Goal: Feedback & Contribution: Contribute content

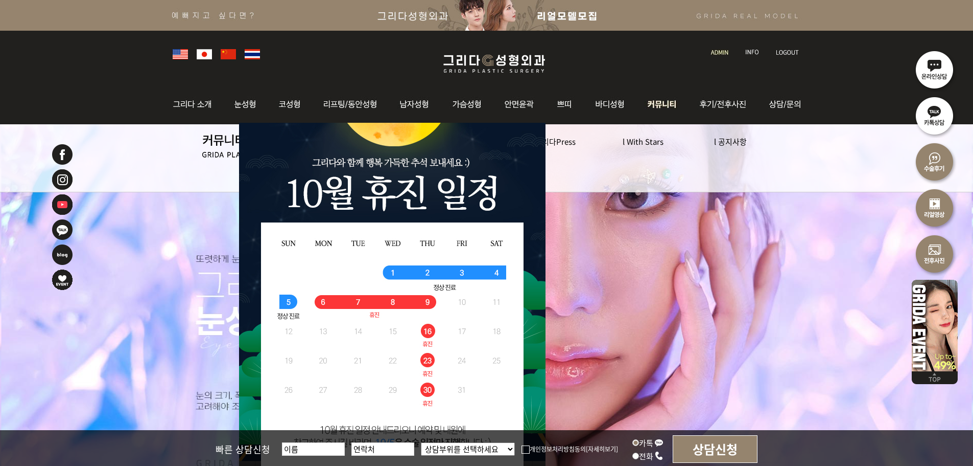
click at [672, 101] on img at bounding box center [663, 104] width 53 height 40
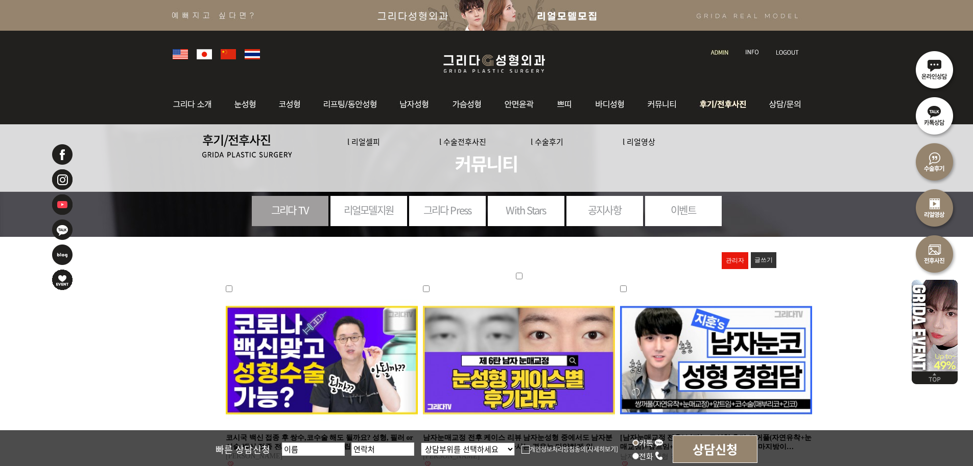
click at [737, 109] on img at bounding box center [724, 104] width 71 height 40
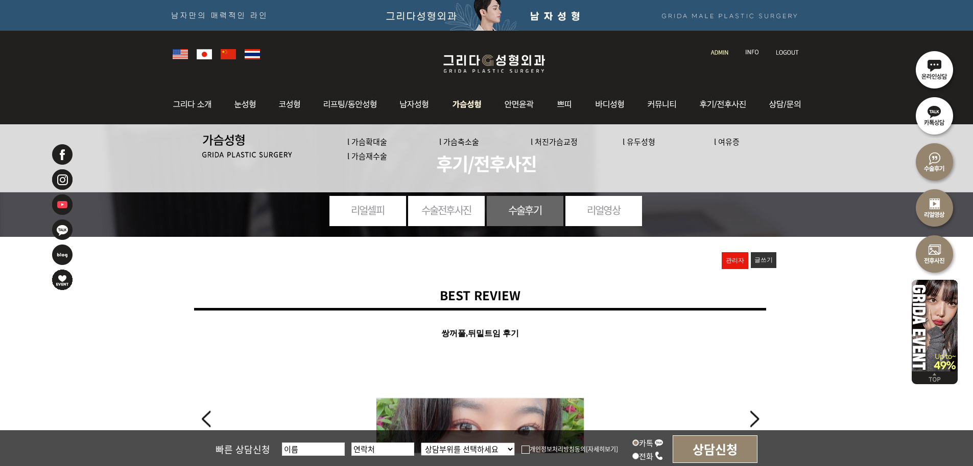
click at [379, 143] on link "l 가슴확대술" at bounding box center [367, 141] width 40 height 11
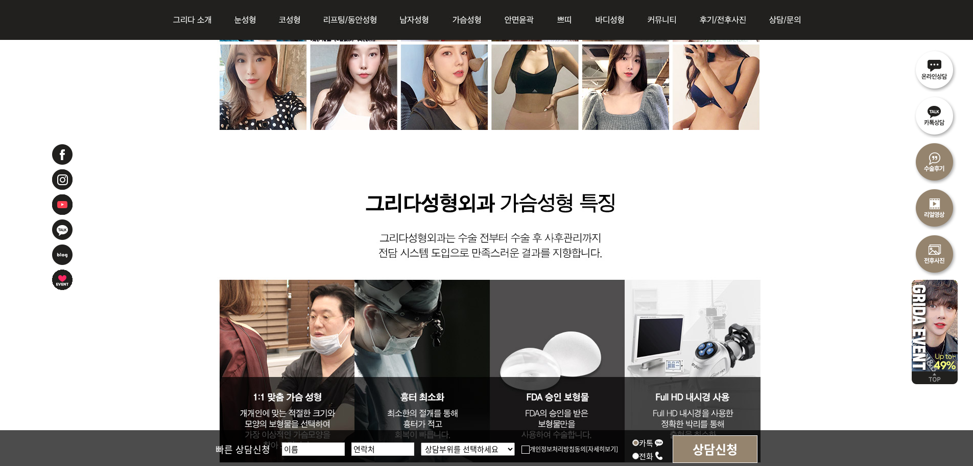
scroll to position [3015, 0]
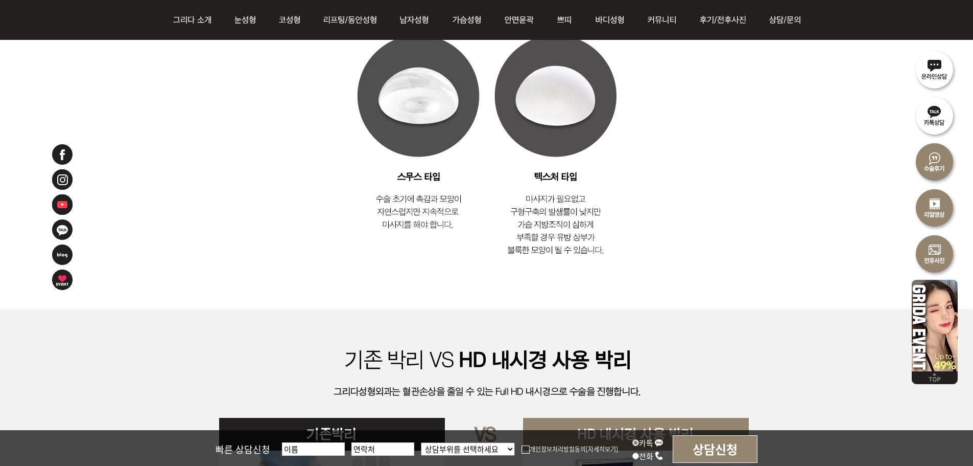
drag, startPoint x: 793, startPoint y: 249, endPoint x: 672, endPoint y: 72, distance: 214.4
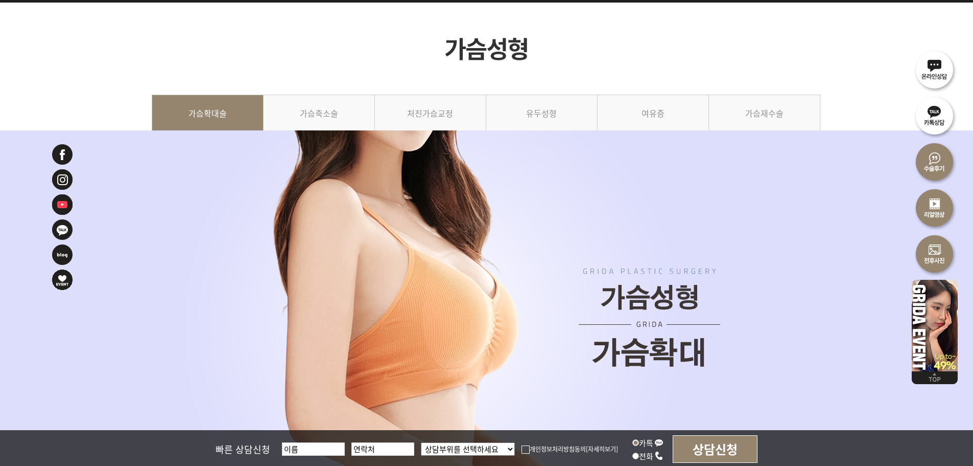
scroll to position [0, 0]
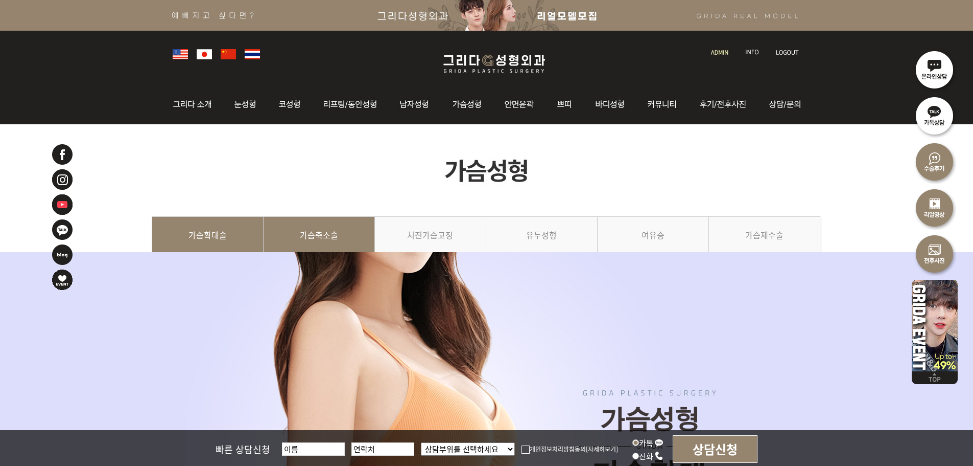
click at [308, 244] on link "가슴축소술" at bounding box center [319, 239] width 111 height 46
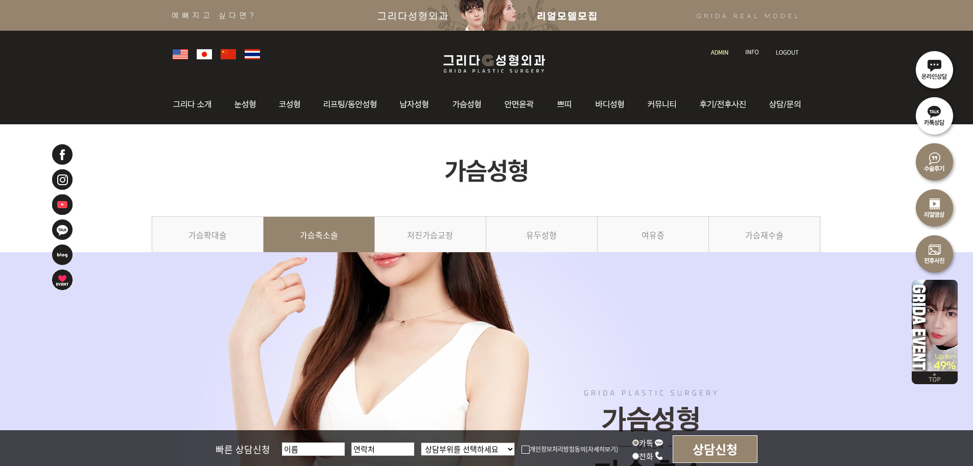
drag, startPoint x: 197, startPoint y: 310, endPoint x: 233, endPoint y: 196, distance: 119.6
click at [474, 230] on link "처진가슴교정" at bounding box center [430, 239] width 111 height 46
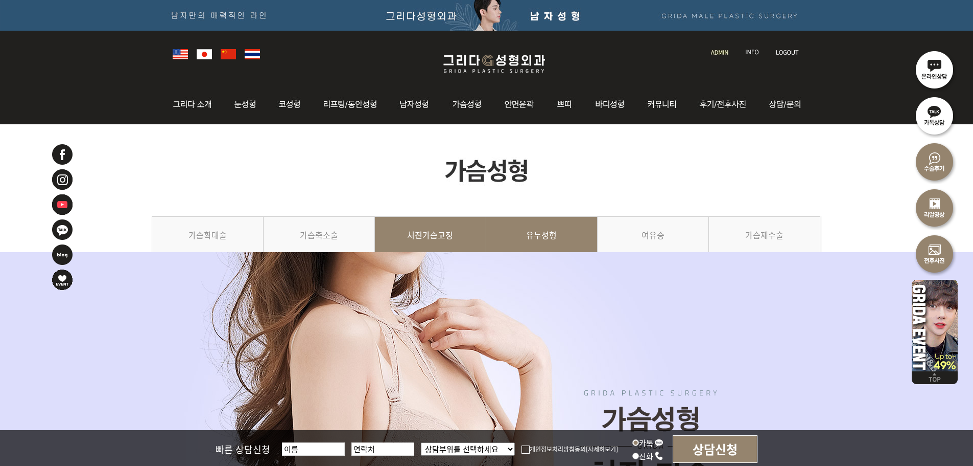
click at [547, 234] on link "유두성형" at bounding box center [541, 239] width 111 height 46
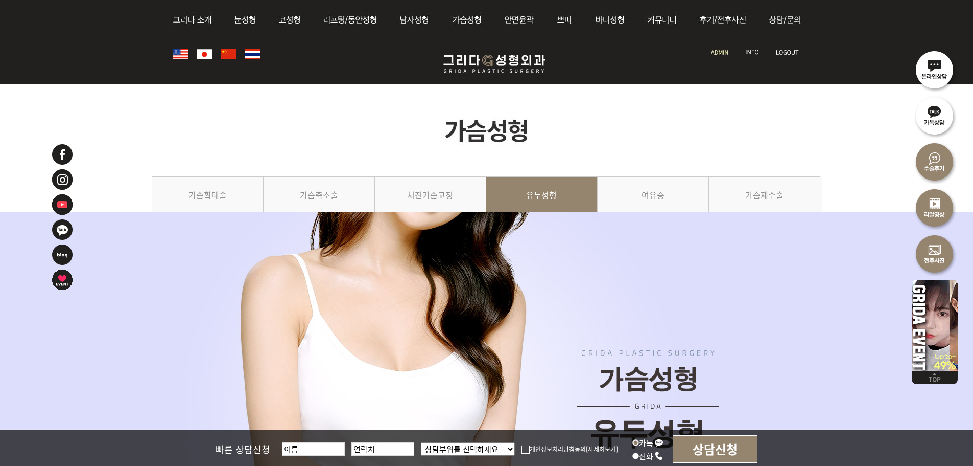
drag, startPoint x: 751, startPoint y: 330, endPoint x: 723, endPoint y: 106, distance: 225.0
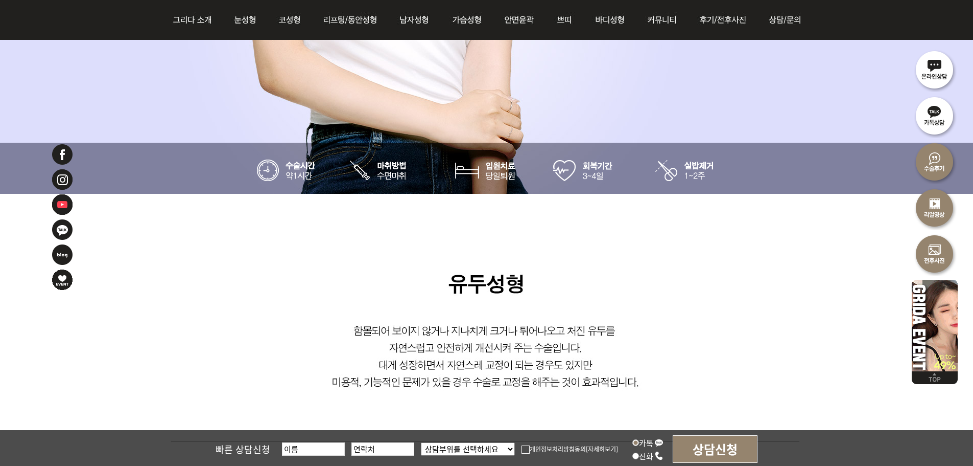
scroll to position [51, 0]
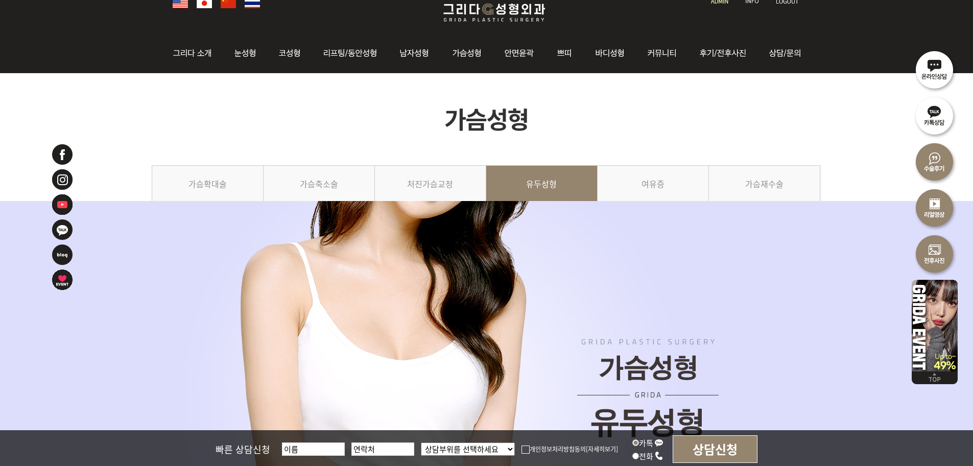
click at [647, 161] on img at bounding box center [487, 119] width 670 height 92
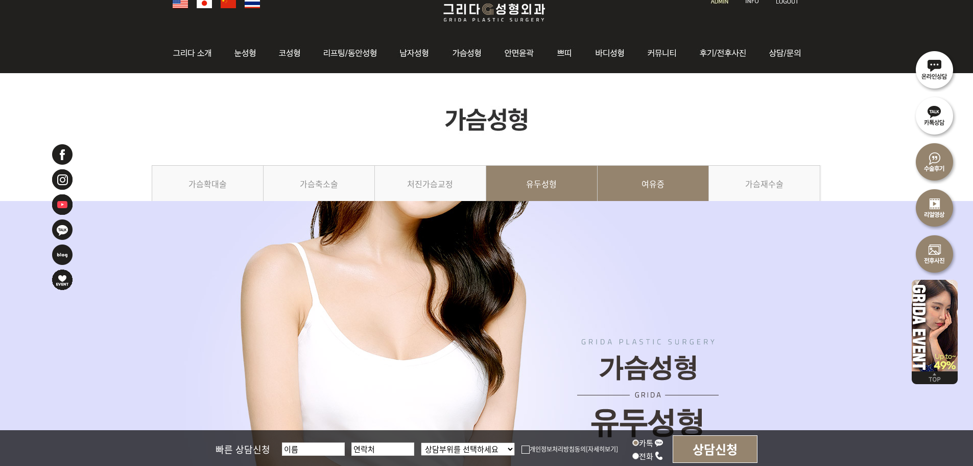
click at [654, 170] on link "여유증" at bounding box center [653, 188] width 111 height 46
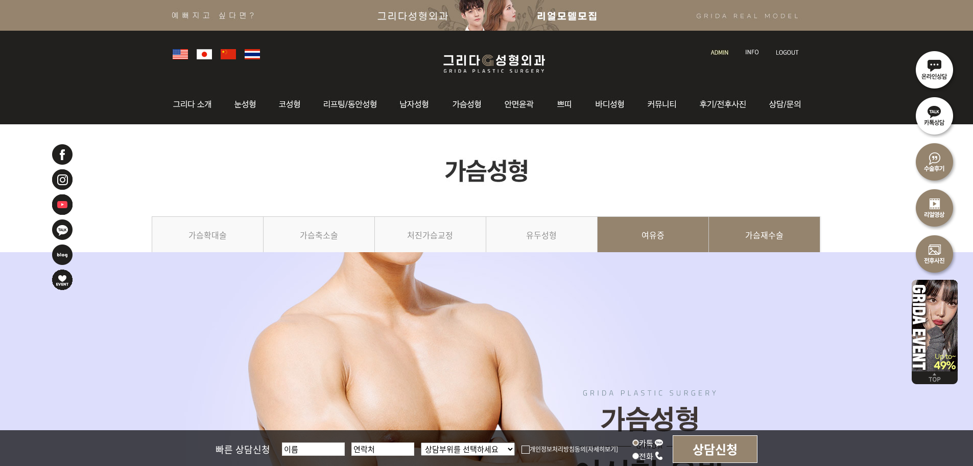
click at [751, 221] on link "가슴재수술" at bounding box center [764, 239] width 111 height 46
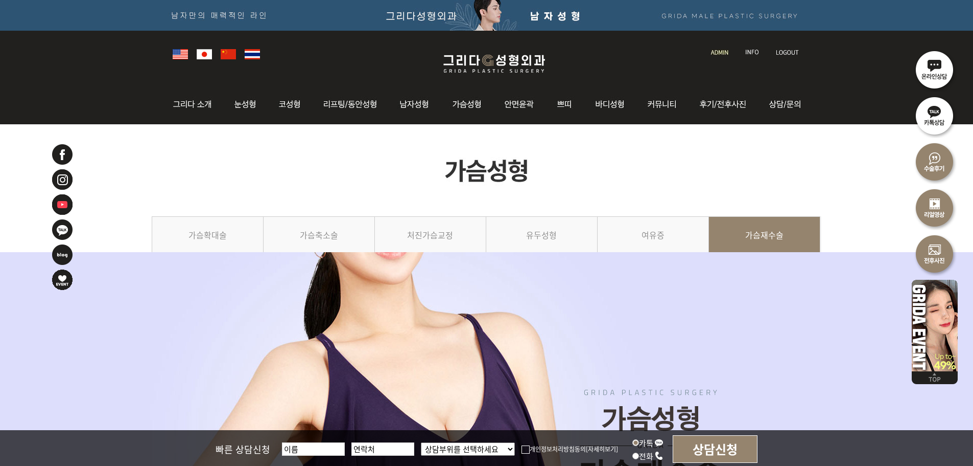
drag, startPoint x: 661, startPoint y: 288, endPoint x: 635, endPoint y: 129, distance: 161.0
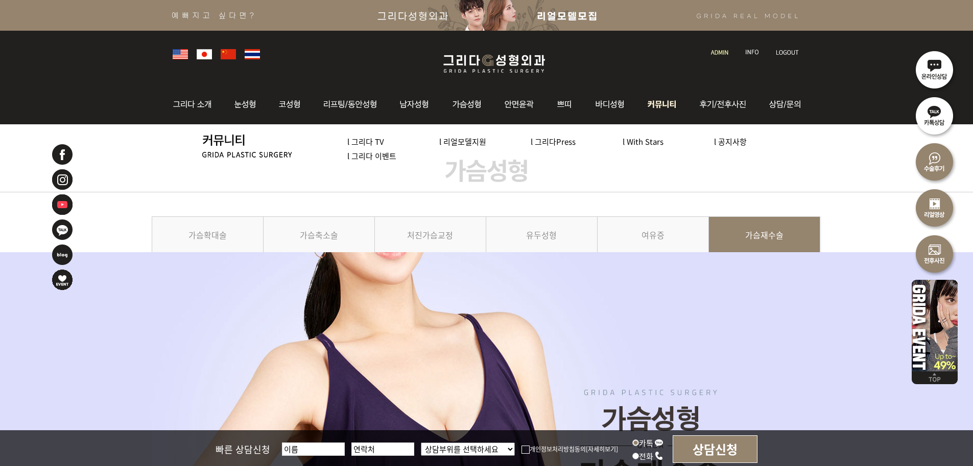
click at [469, 144] on link "l 리얼모델지원" at bounding box center [462, 141] width 47 height 11
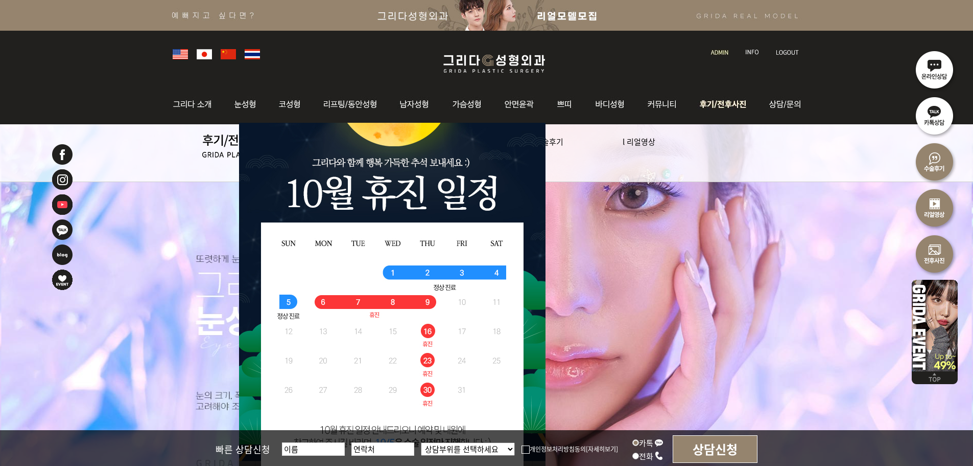
scroll to position [204, 0]
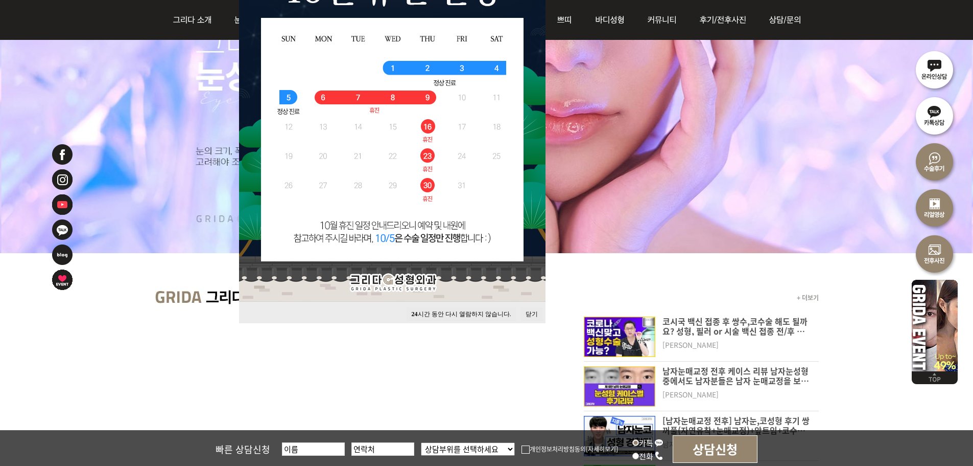
click at [533, 307] on button "닫기" at bounding box center [532, 314] width 22 height 14
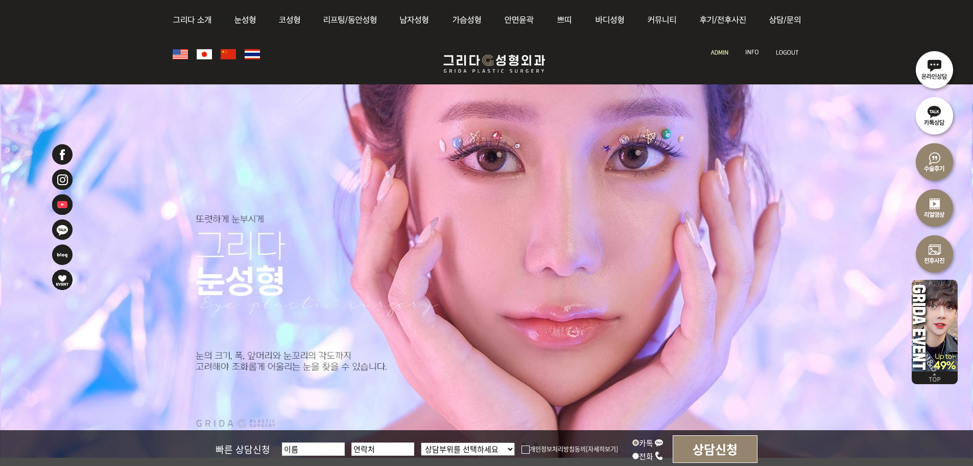
scroll to position [102, 0]
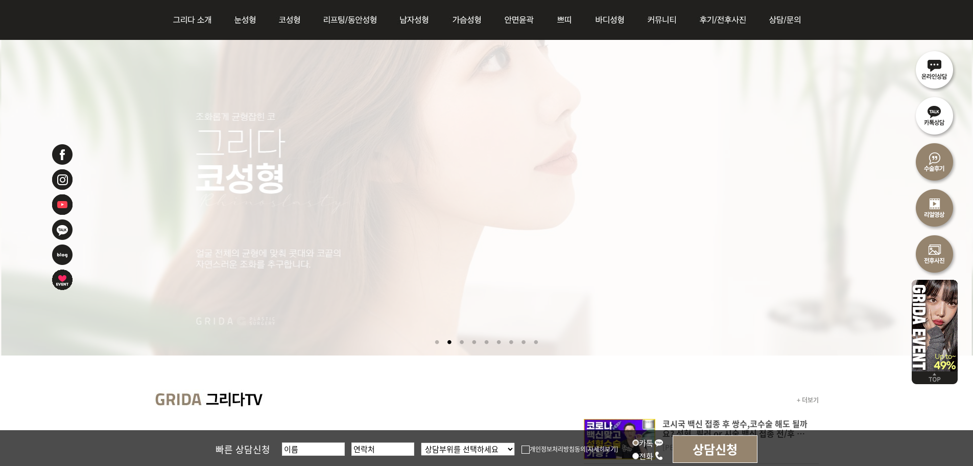
click at [445, 339] on li at bounding box center [449, 342] width 11 height 19
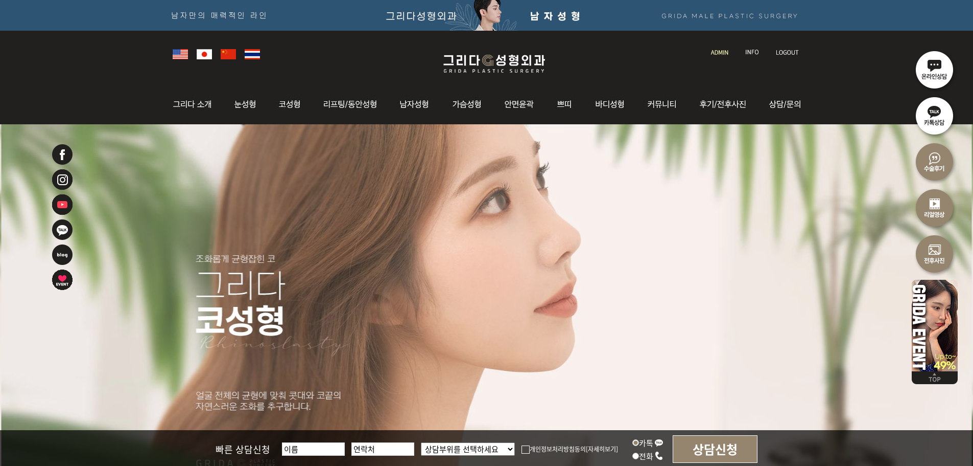
scroll to position [153, 0]
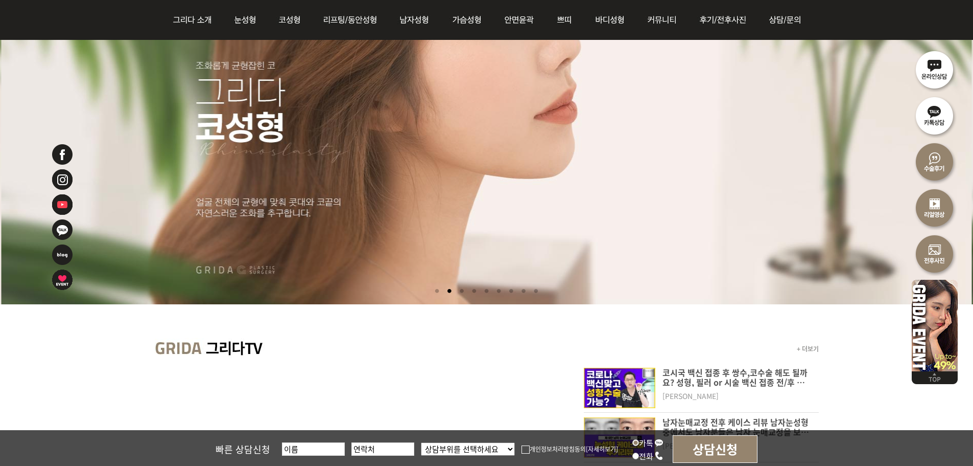
click at [434, 295] on li at bounding box center [437, 291] width 11 height 19
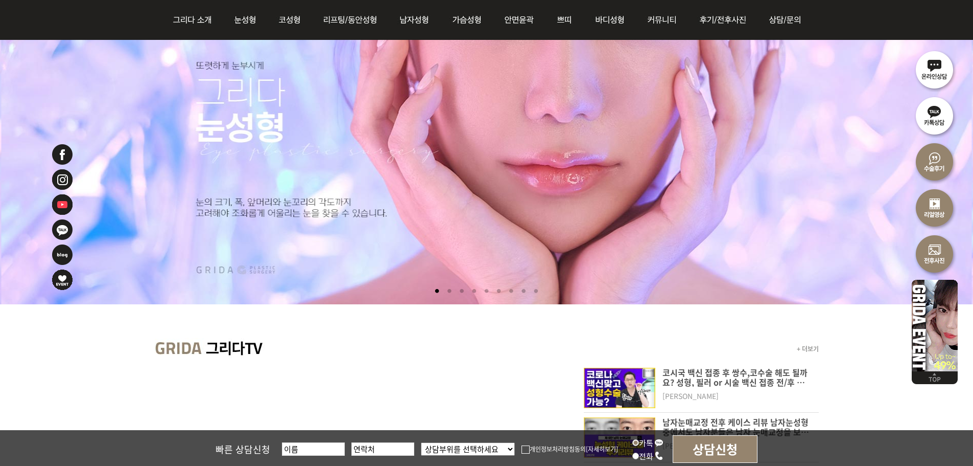
click at [445, 296] on li at bounding box center [449, 291] width 11 height 19
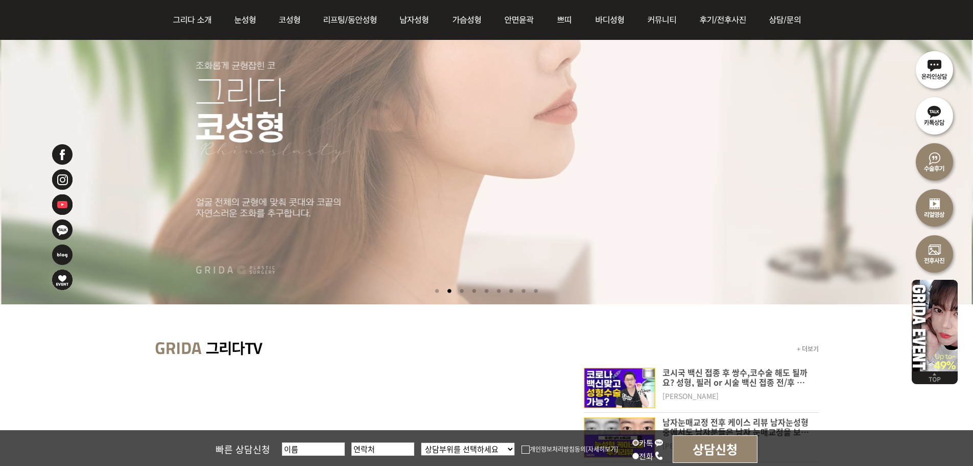
click at [458, 292] on li at bounding box center [461, 291] width 11 height 19
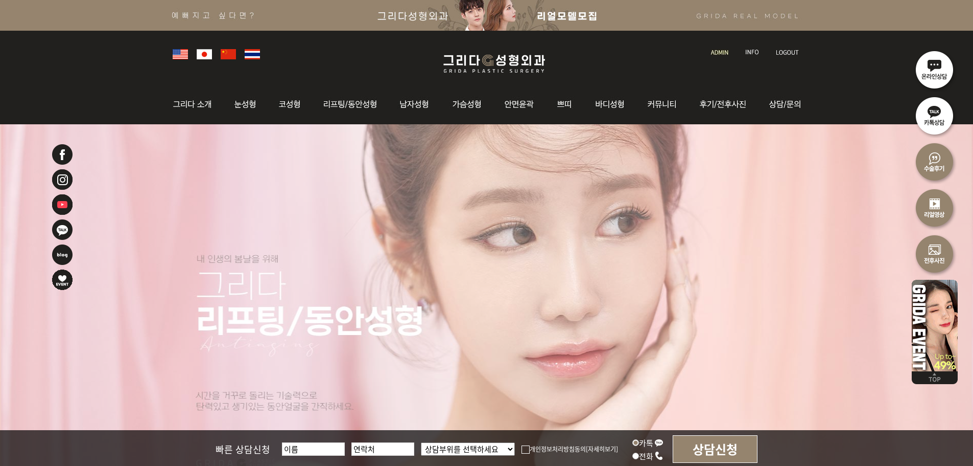
scroll to position [102, 0]
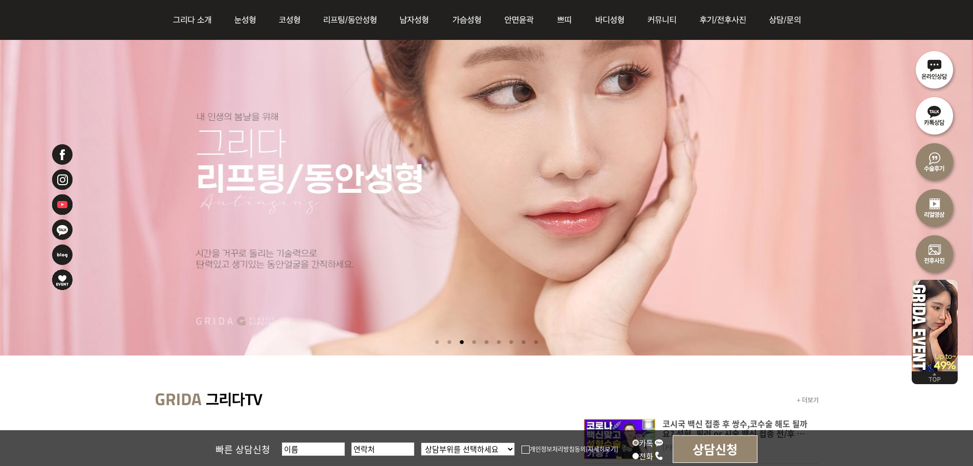
drag, startPoint x: 476, startPoint y: 343, endPoint x: 472, endPoint y: 350, distance: 7.8
click at [472, 356] on div "+ 더보기 코시국 백신 접종 후 쌍수,코수술 해도 될까요? 성형, 필러 or 시술 백신 접종 전/후 가능한지 알려드립니다. 김현수원장님 이민철…" at bounding box center [486, 332] width 973 height 701
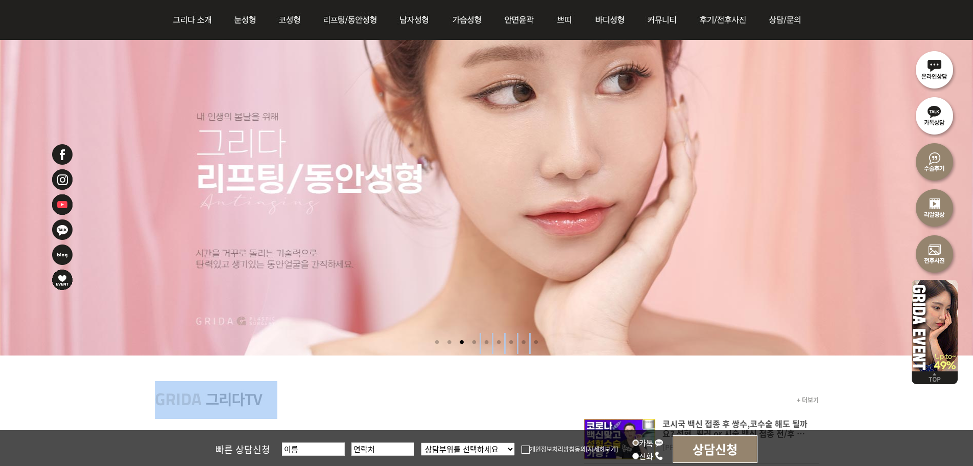
click at [471, 342] on li at bounding box center [474, 342] width 11 height 19
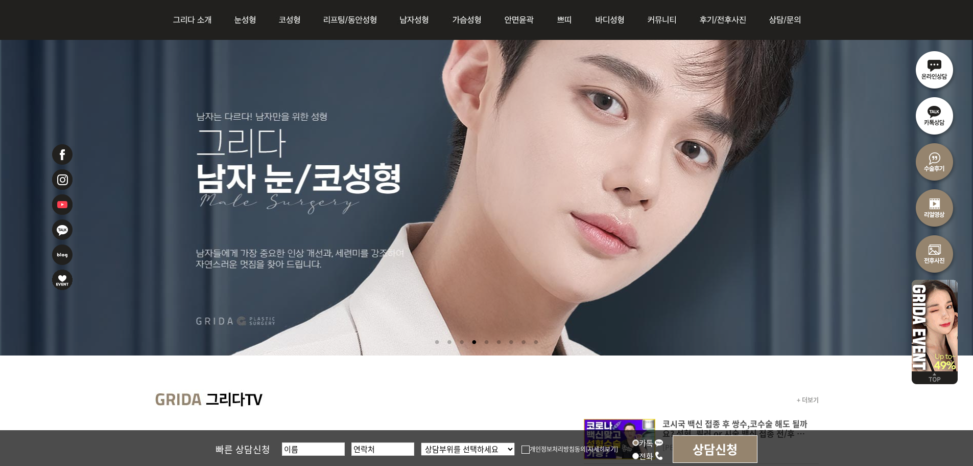
click at [490, 342] on li at bounding box center [486, 342] width 11 height 19
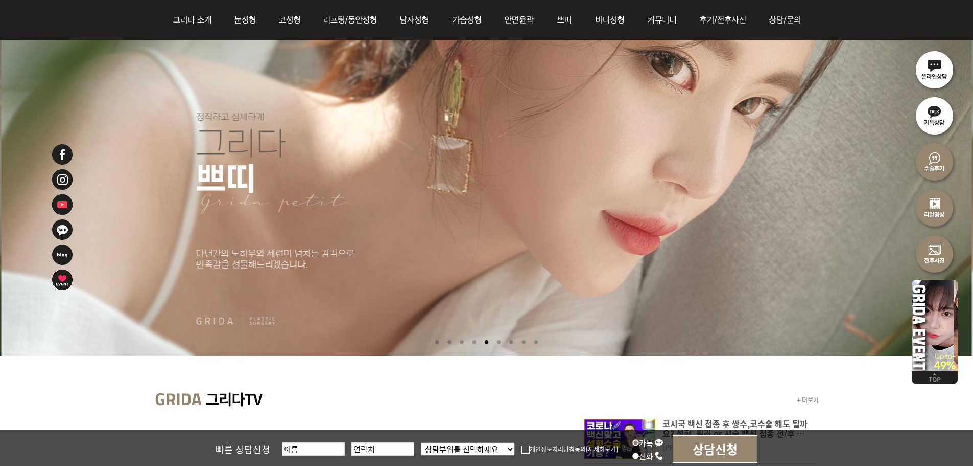
click at [501, 341] on li at bounding box center [499, 342] width 11 height 19
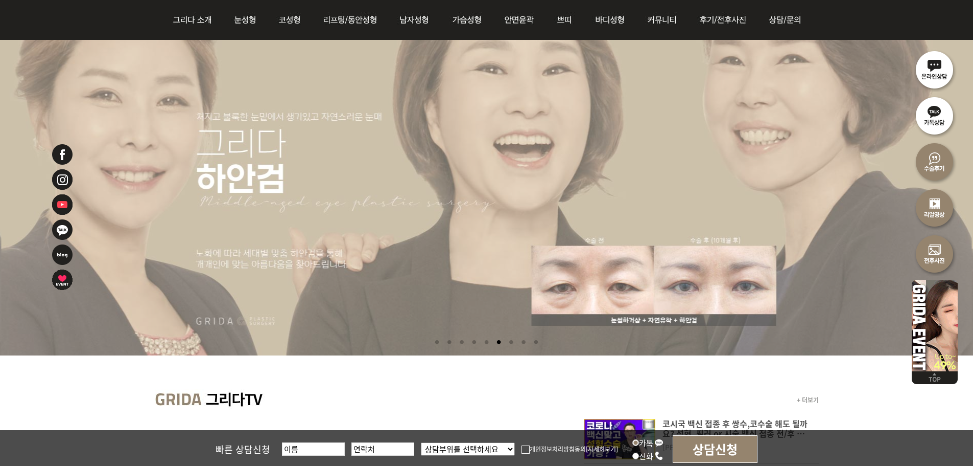
click at [513, 342] on li at bounding box center [511, 342] width 11 height 19
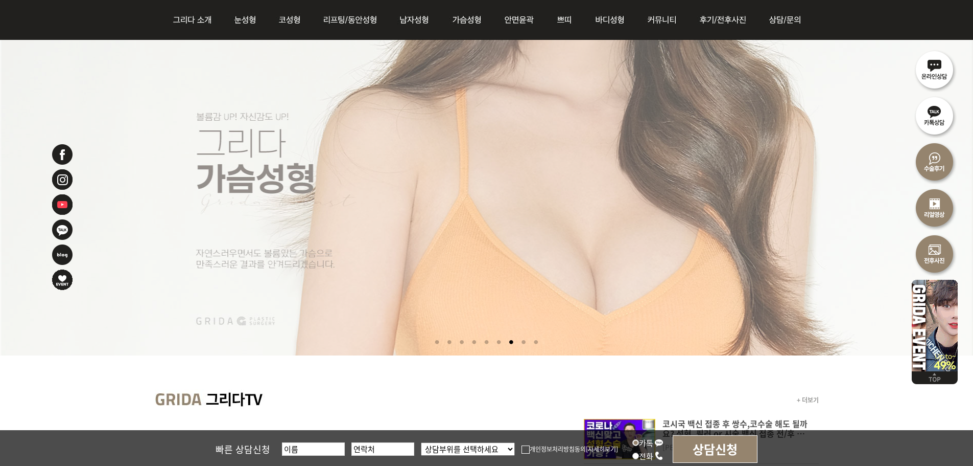
click at [524, 342] on li at bounding box center [524, 342] width 11 height 19
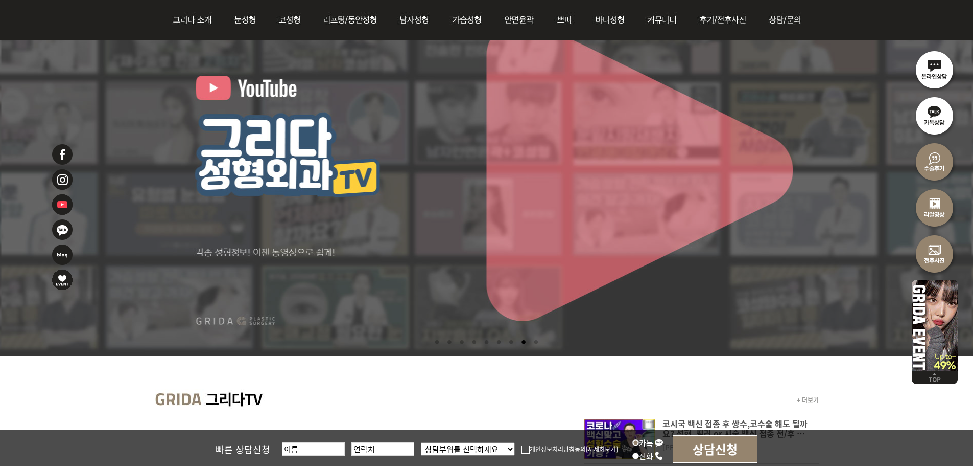
click at [541, 338] on li at bounding box center [536, 342] width 11 height 19
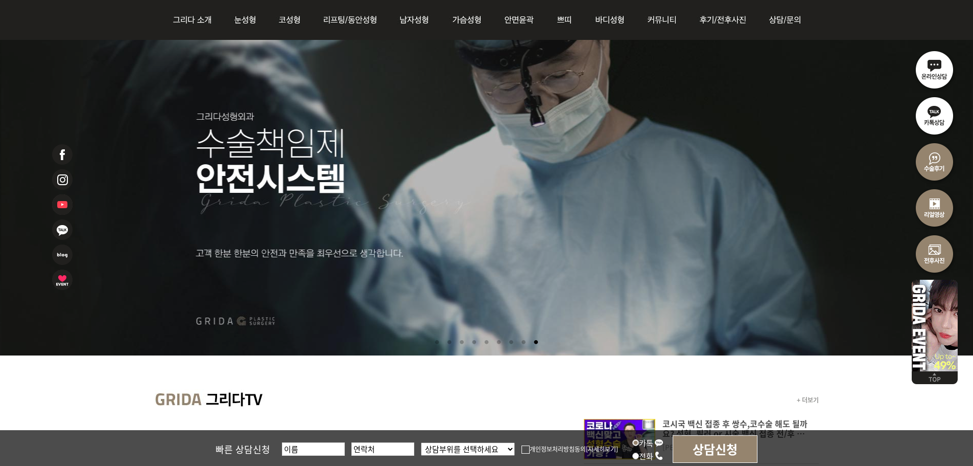
click at [432, 341] on li at bounding box center [437, 342] width 11 height 19
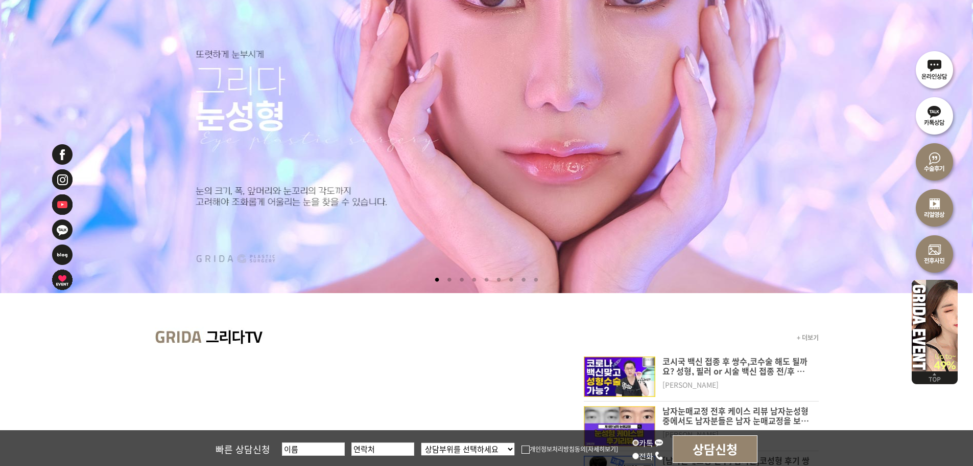
scroll to position [51, 0]
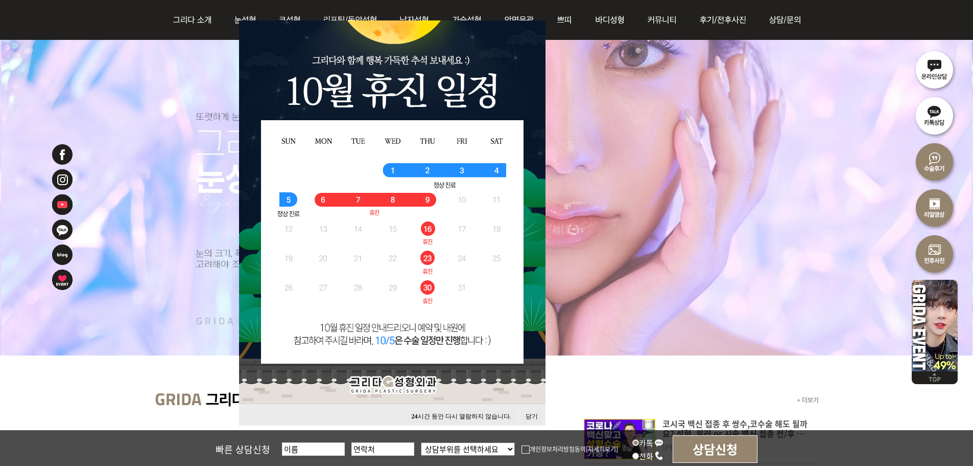
scroll to position [204, 0]
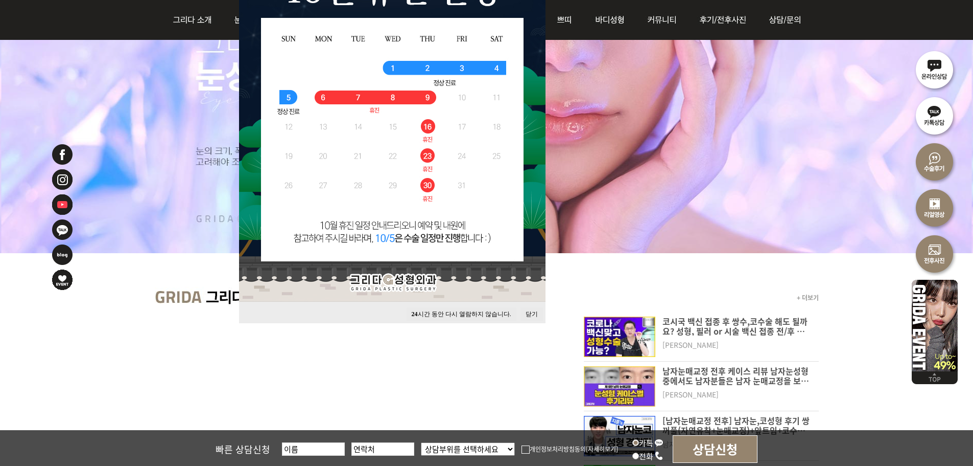
click at [533, 314] on button "닫기" at bounding box center [532, 314] width 22 height 14
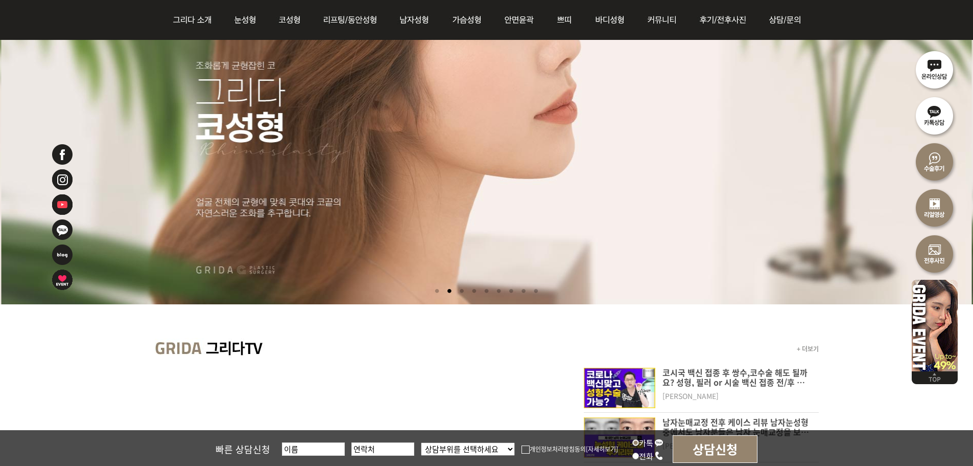
scroll to position [102, 0]
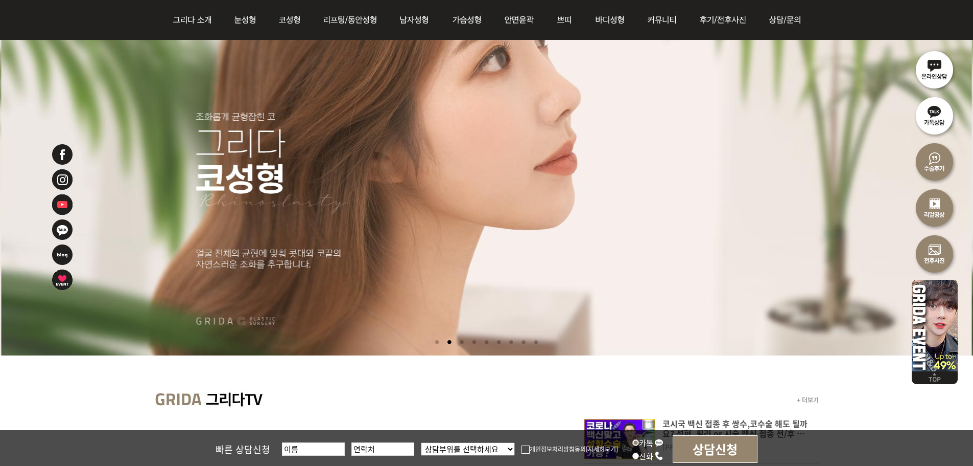
click at [432, 341] on li at bounding box center [437, 342] width 11 height 19
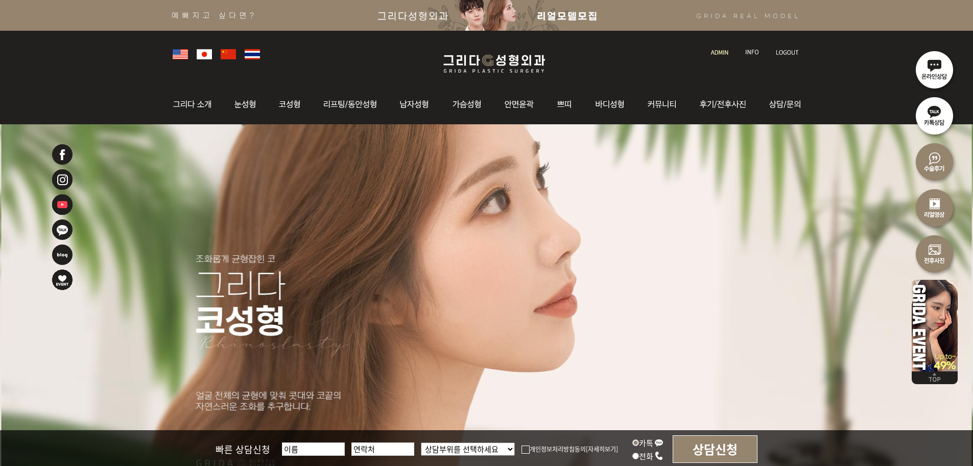
click at [492, 66] on img at bounding box center [494, 64] width 122 height 24
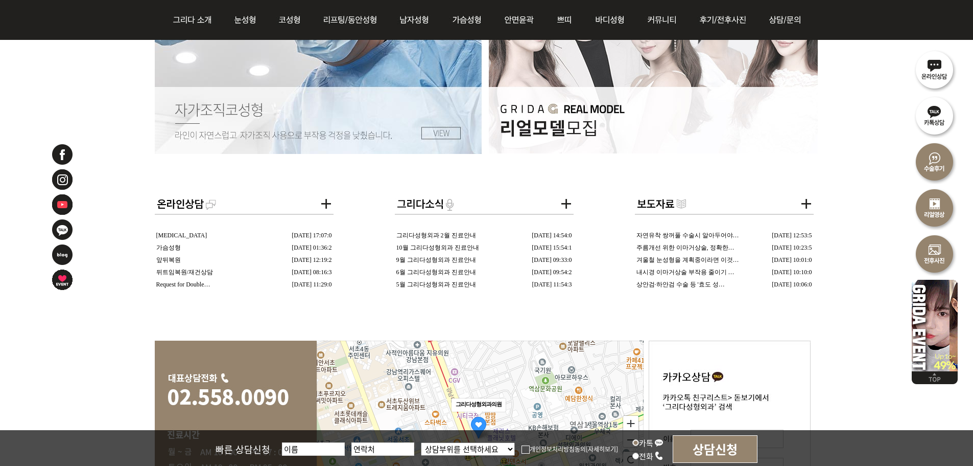
scroll to position [1627, 0]
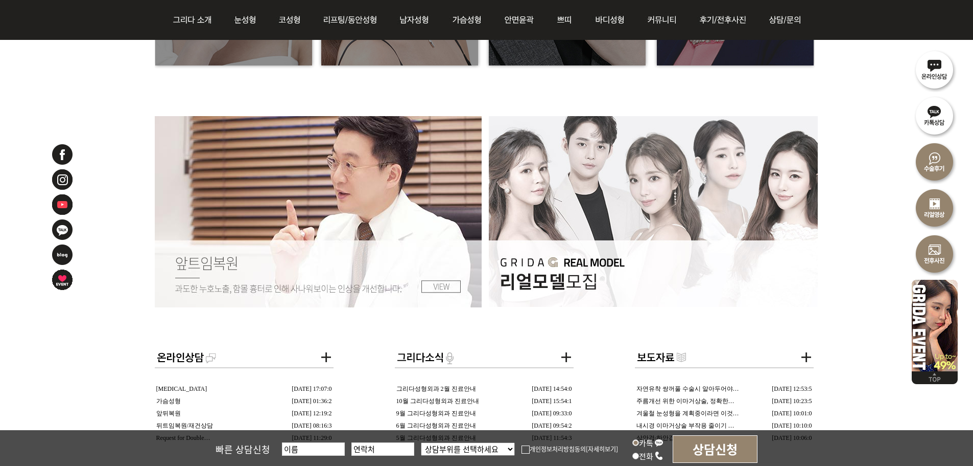
click at [611, 210] on img at bounding box center [653, 211] width 329 height 191
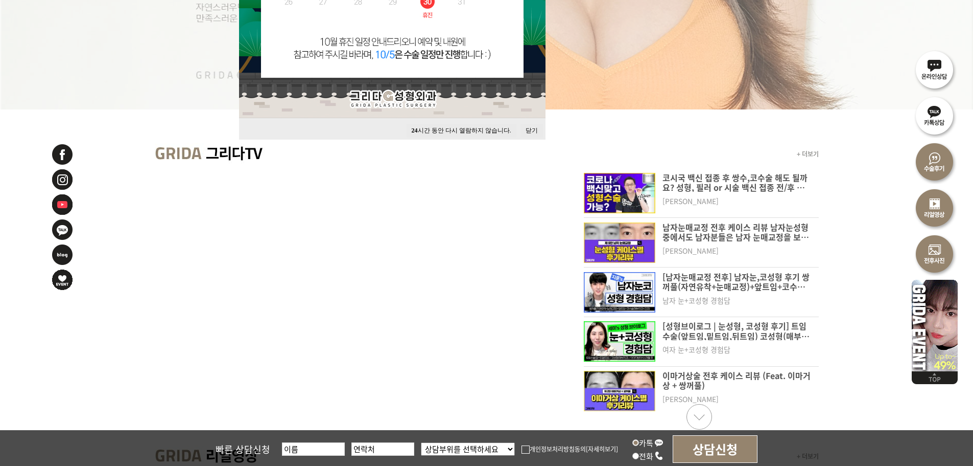
scroll to position [0, 0]
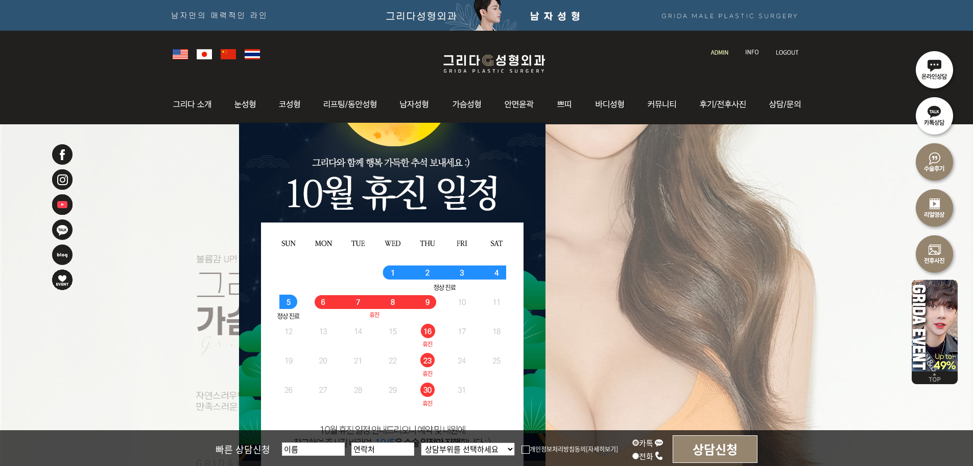
drag, startPoint x: 810, startPoint y: 352, endPoint x: 631, endPoint y: 215, distance: 226.1
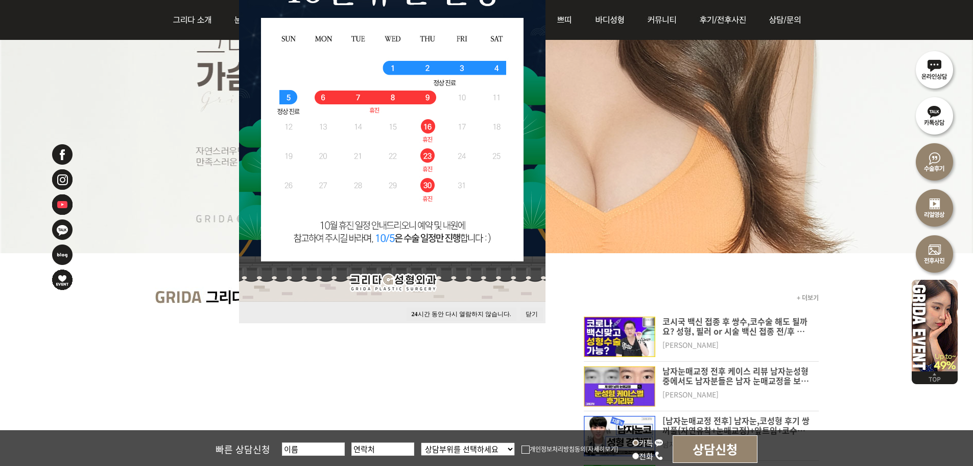
scroll to position [153, 0]
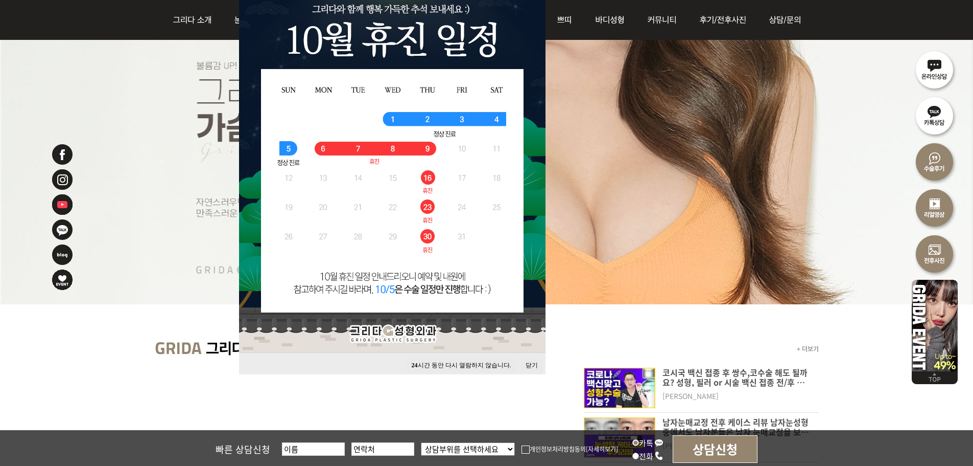
click at [528, 366] on button "닫기" at bounding box center [532, 365] width 22 height 14
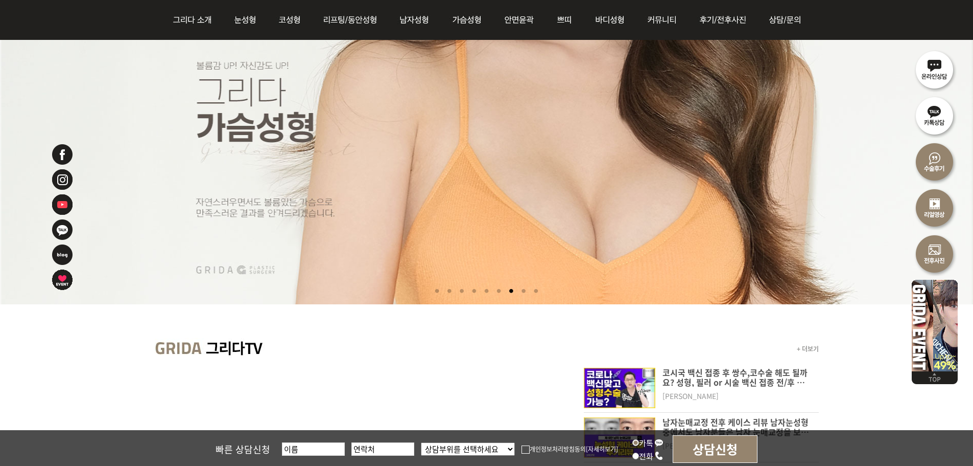
click at [520, 292] on ul at bounding box center [486, 292] width 581 height 21
click at [525, 292] on li at bounding box center [524, 291] width 11 height 19
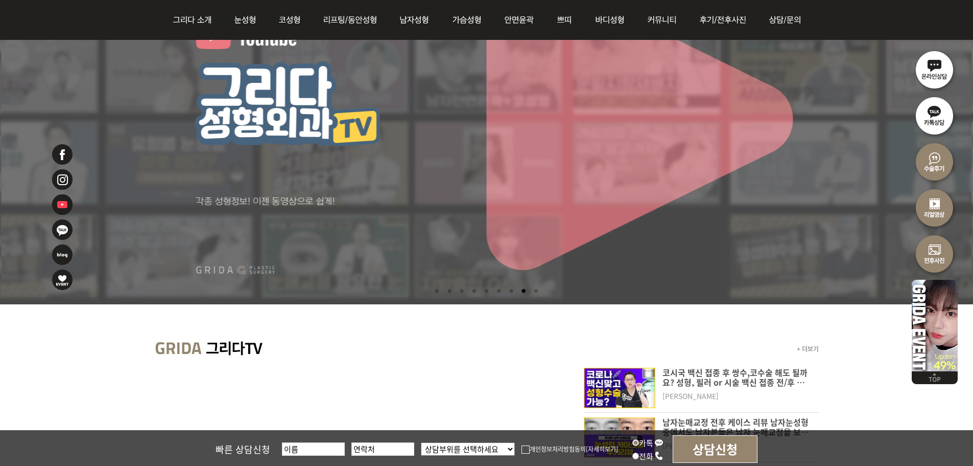
click at [540, 291] on li at bounding box center [536, 291] width 11 height 19
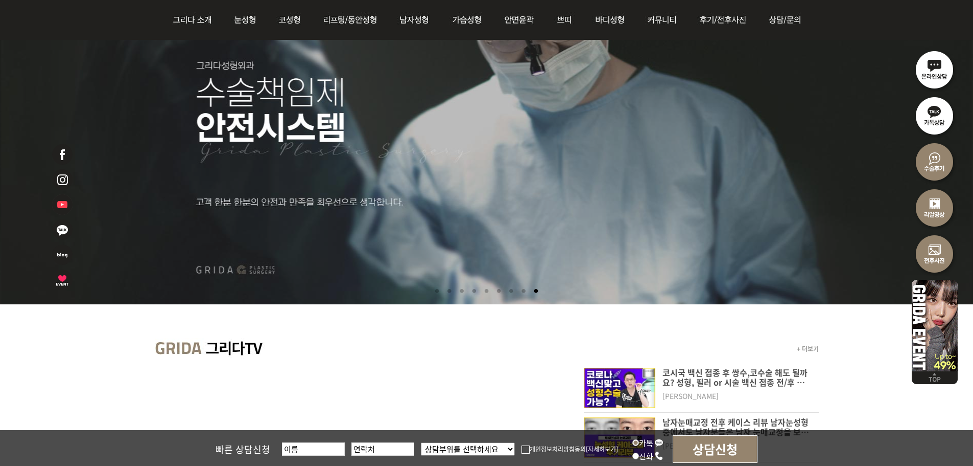
click at [436, 293] on li at bounding box center [437, 291] width 11 height 19
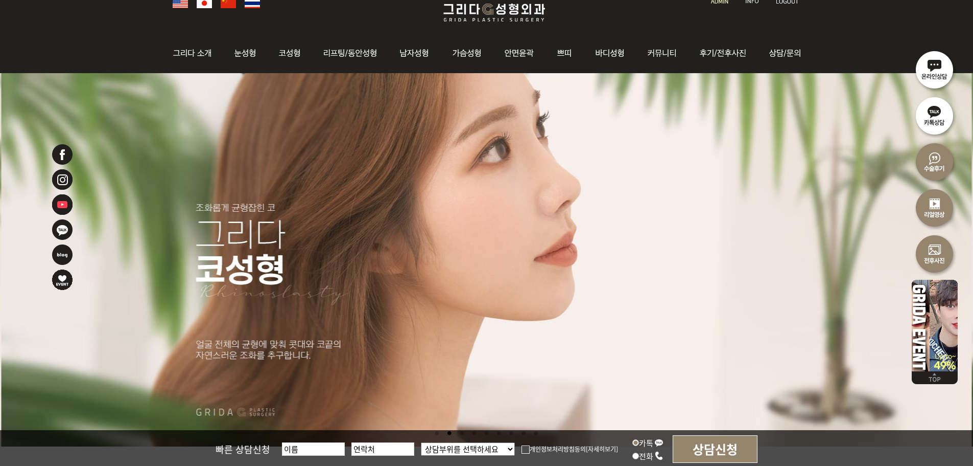
scroll to position [102, 0]
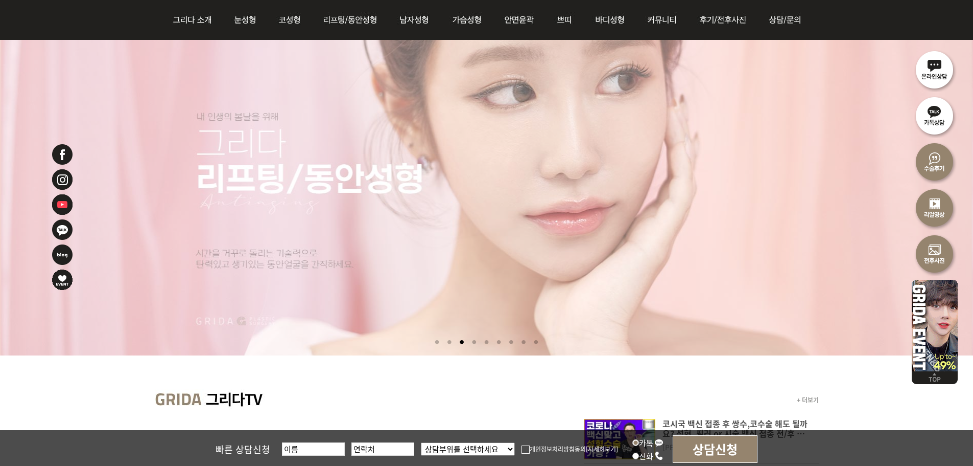
click at [433, 342] on li at bounding box center [437, 342] width 11 height 19
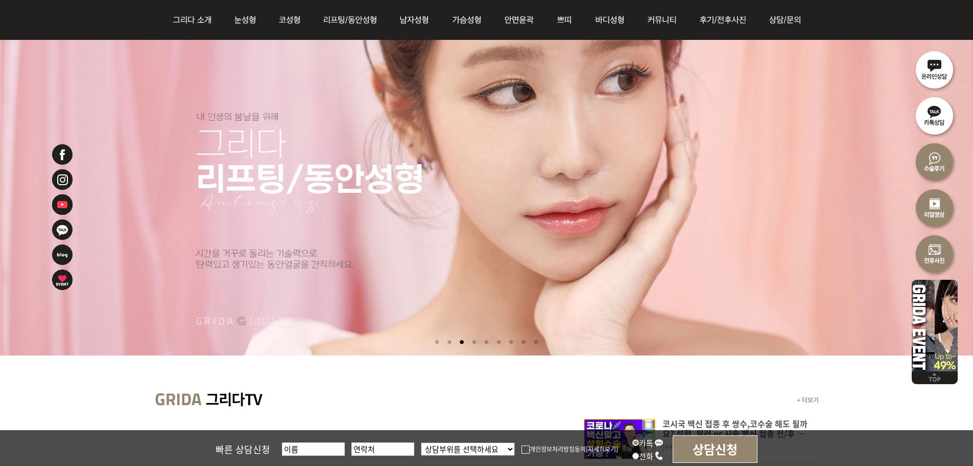
click at [425, 343] on ul at bounding box center [486, 343] width 581 height 21
click at [432, 343] on li at bounding box center [437, 342] width 11 height 19
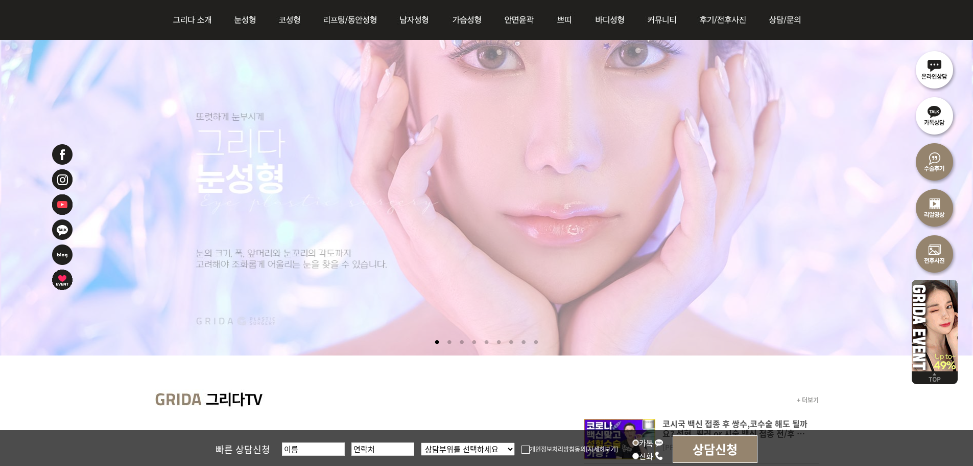
click at [444, 344] on li at bounding box center [449, 342] width 11 height 19
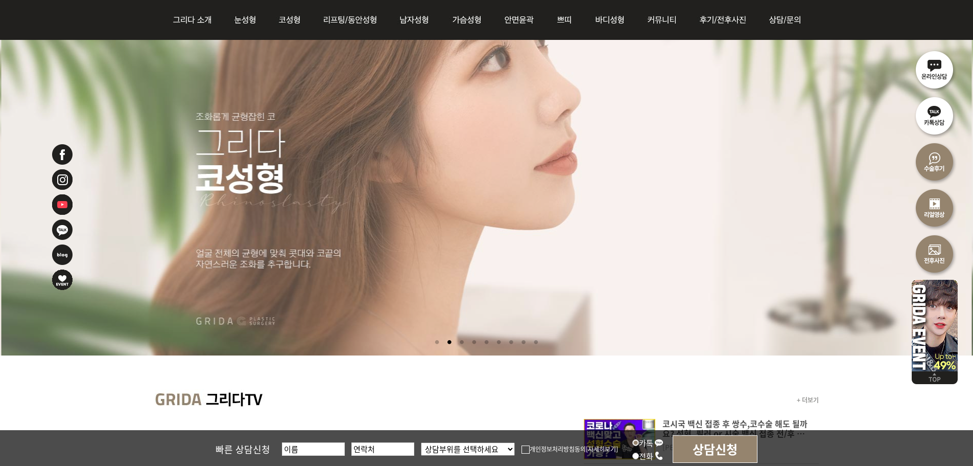
click at [458, 343] on li at bounding box center [461, 342] width 11 height 19
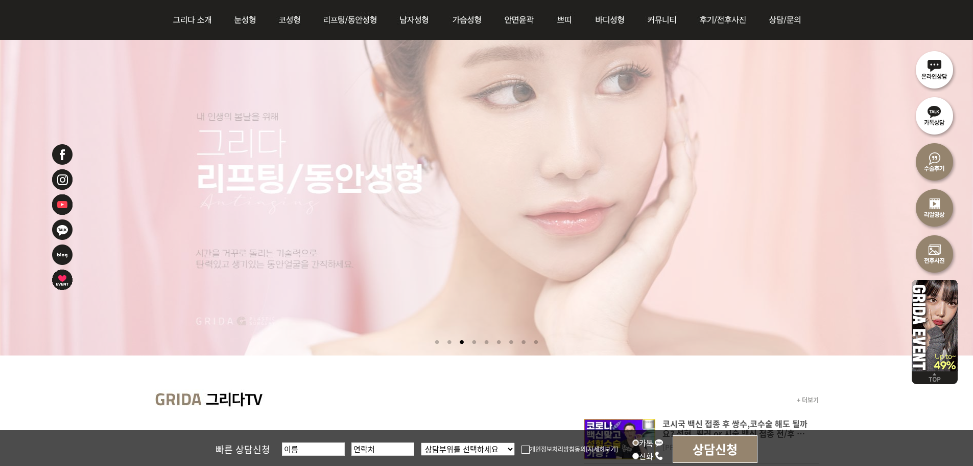
click at [471, 342] on li at bounding box center [474, 342] width 11 height 19
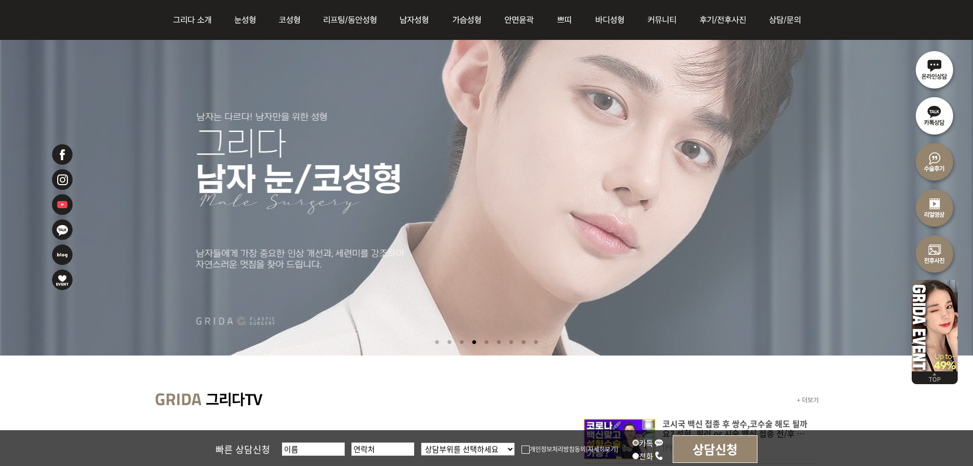
click at [487, 344] on li at bounding box center [486, 342] width 11 height 19
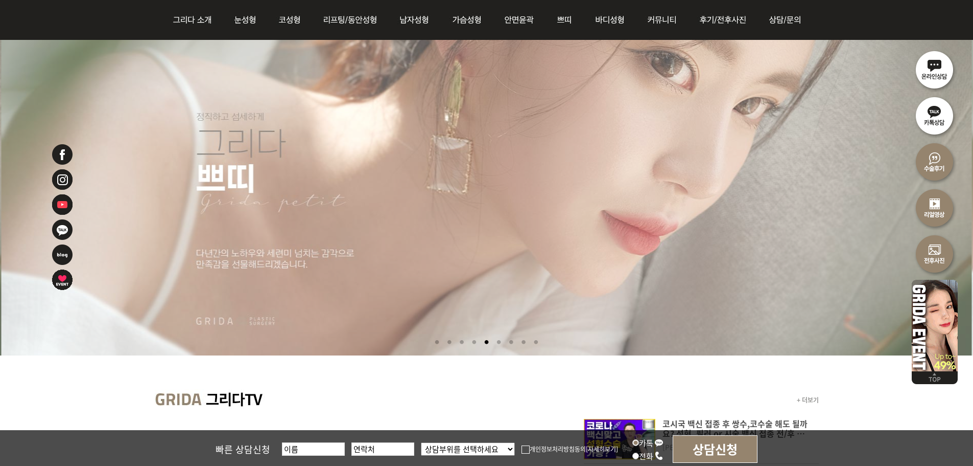
click at [502, 343] on li at bounding box center [499, 342] width 11 height 19
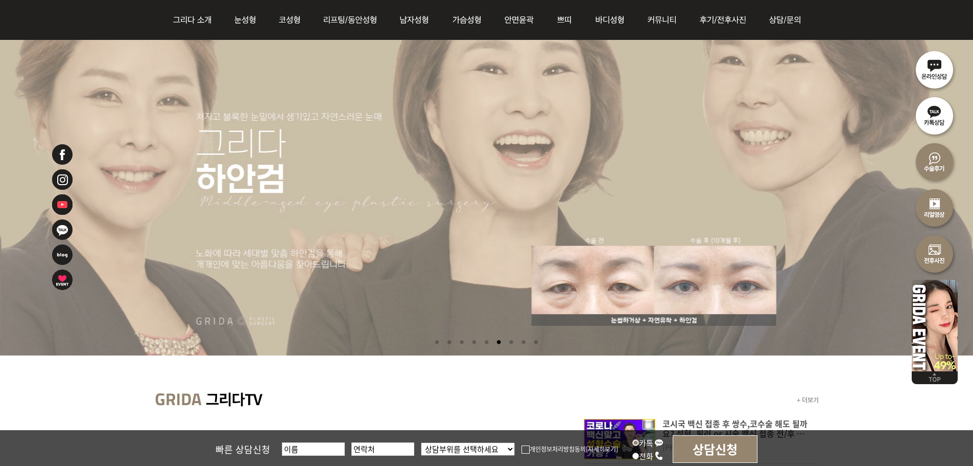
click at [512, 343] on li at bounding box center [511, 342] width 11 height 19
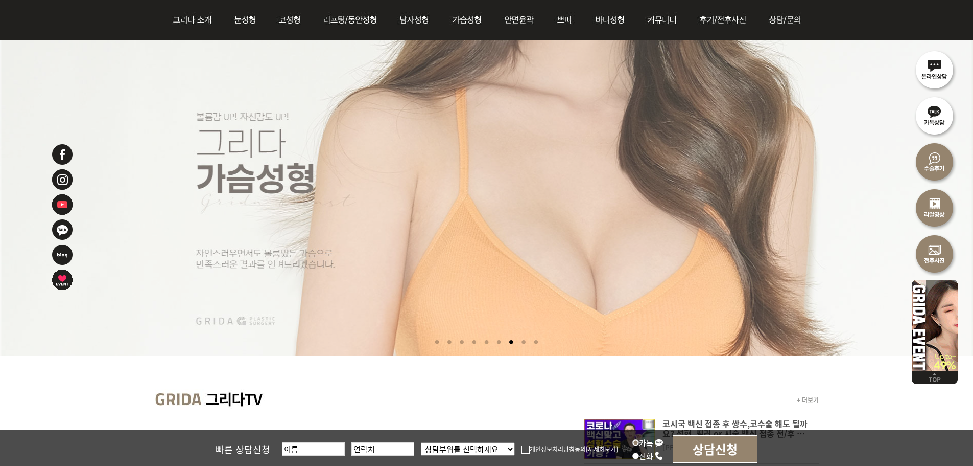
click at [526, 341] on li at bounding box center [524, 342] width 11 height 19
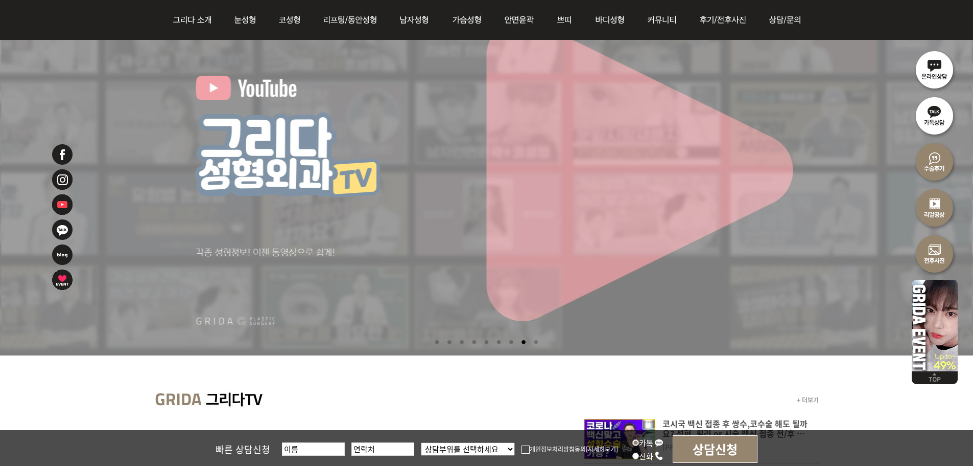
click at [548, 345] on ul at bounding box center [486, 343] width 581 height 21
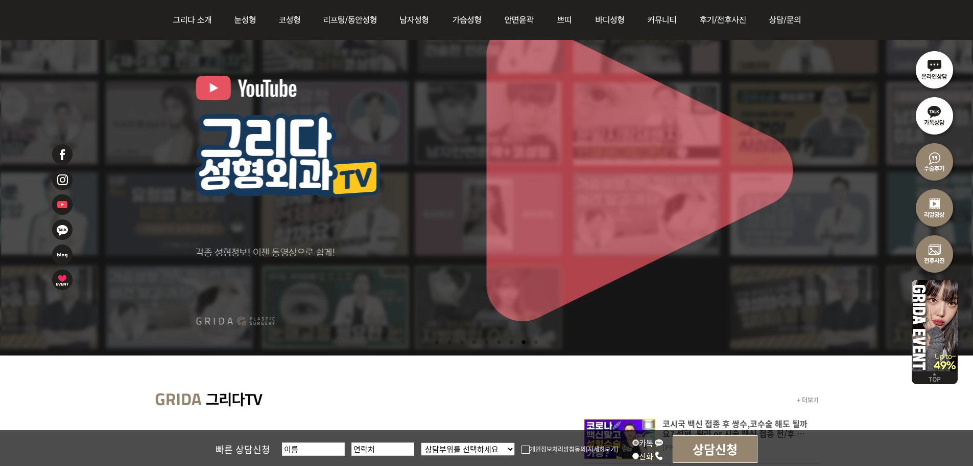
click at [542, 344] on li at bounding box center [536, 342] width 11 height 19
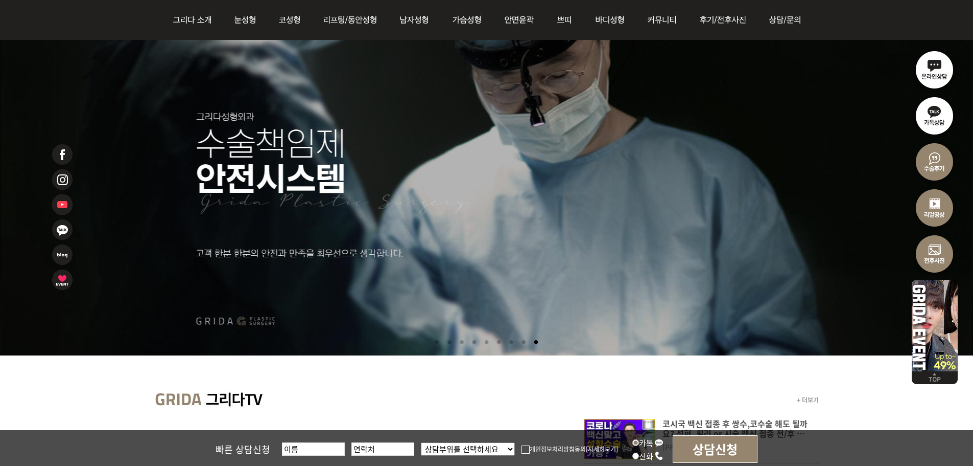
click at [439, 346] on li at bounding box center [437, 342] width 11 height 19
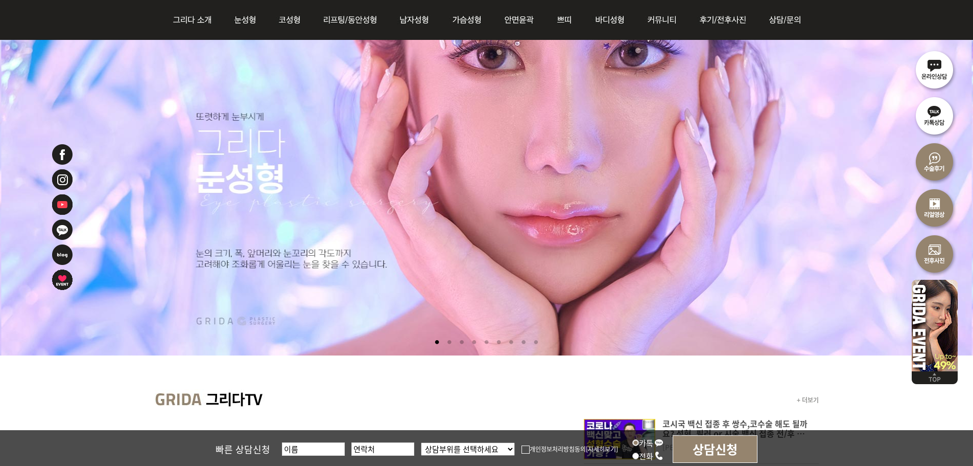
click at [444, 343] on li at bounding box center [449, 342] width 11 height 19
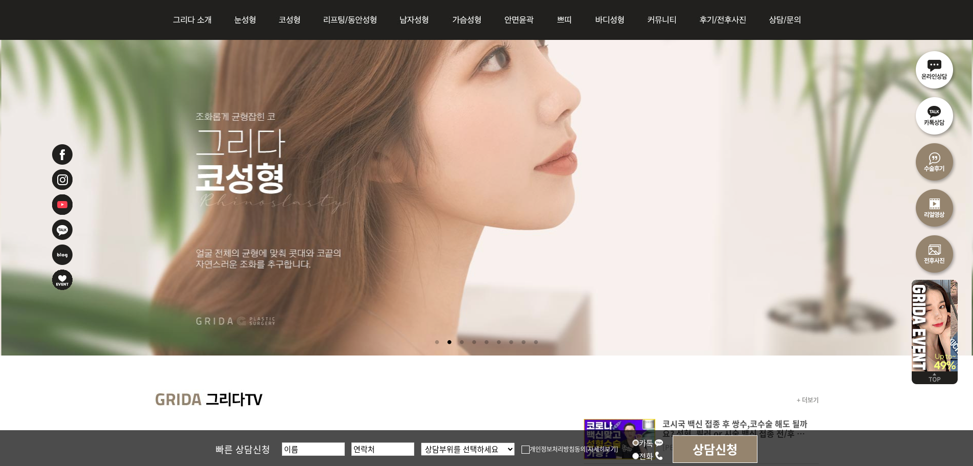
click at [459, 343] on li at bounding box center [461, 342] width 11 height 19
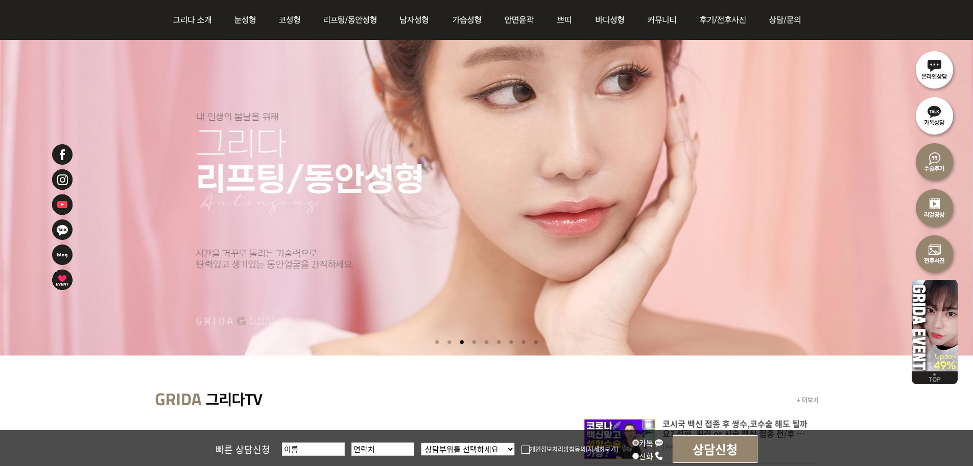
click at [474, 347] on li at bounding box center [474, 342] width 11 height 19
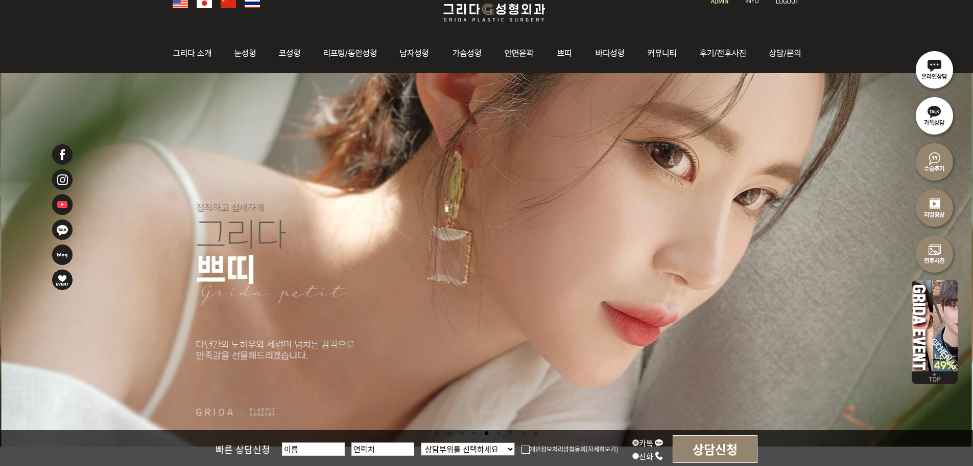
scroll to position [153, 0]
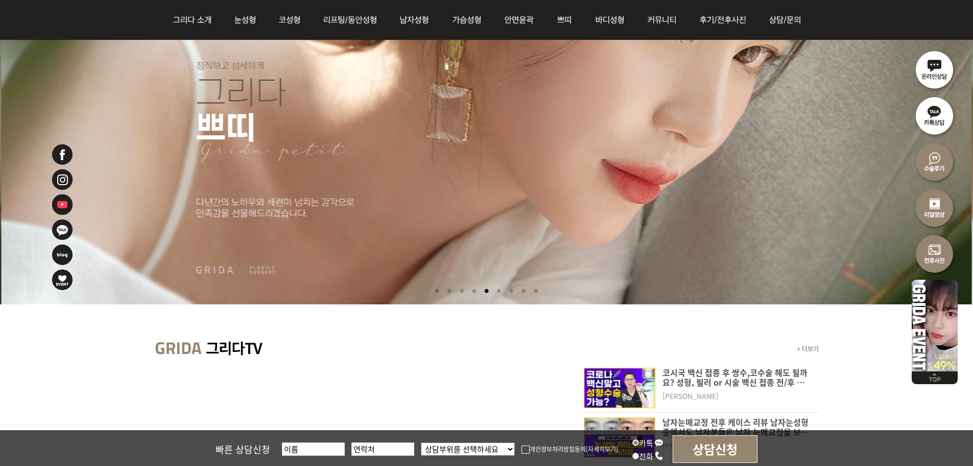
click at [504, 292] on li at bounding box center [499, 291] width 11 height 19
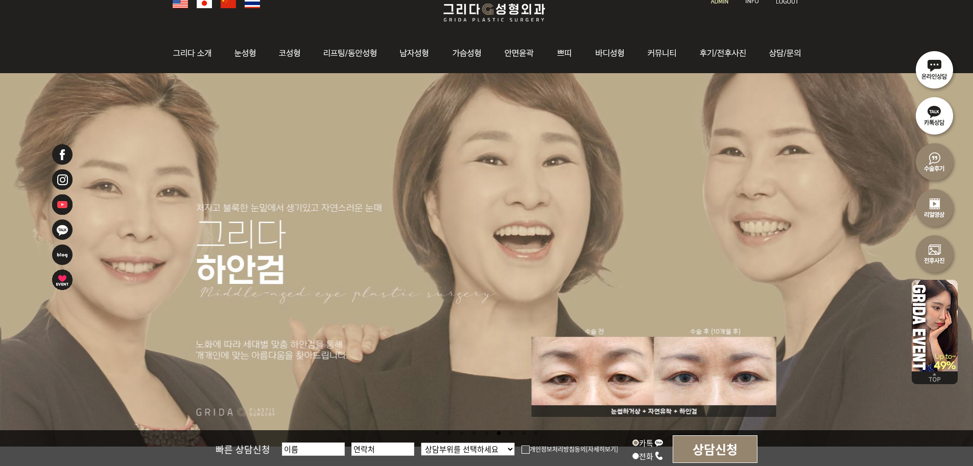
scroll to position [102, 0]
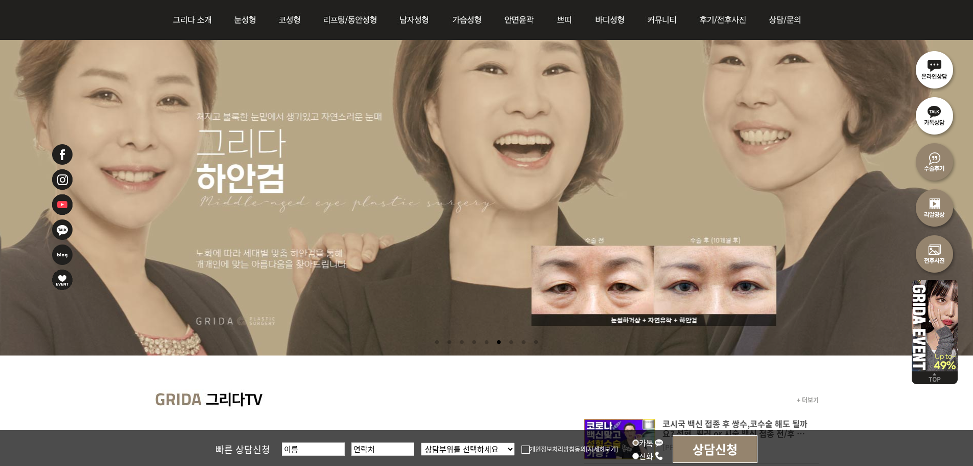
click at [509, 341] on li at bounding box center [511, 342] width 11 height 19
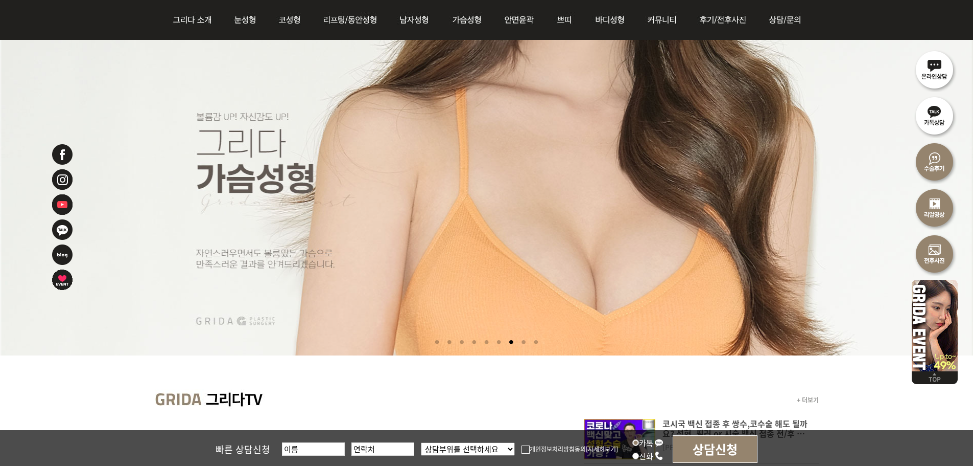
click at [529, 343] on li at bounding box center [524, 342] width 11 height 19
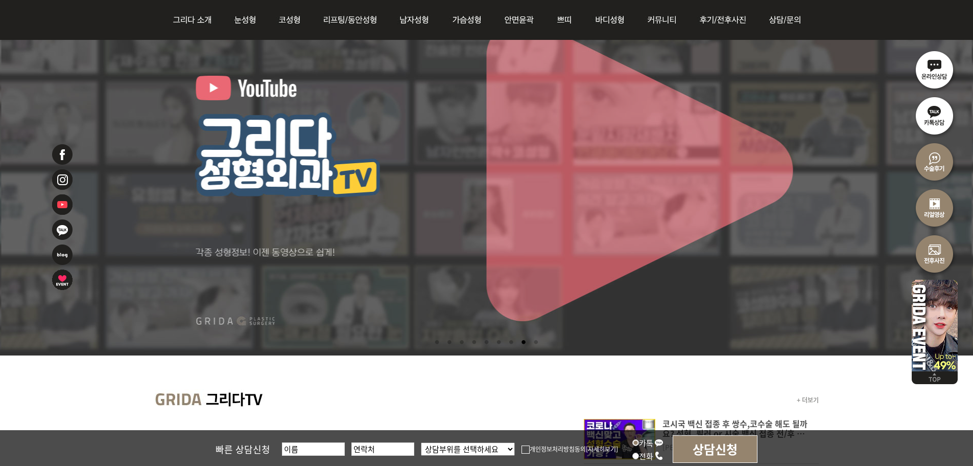
click at [539, 343] on li at bounding box center [536, 342] width 11 height 19
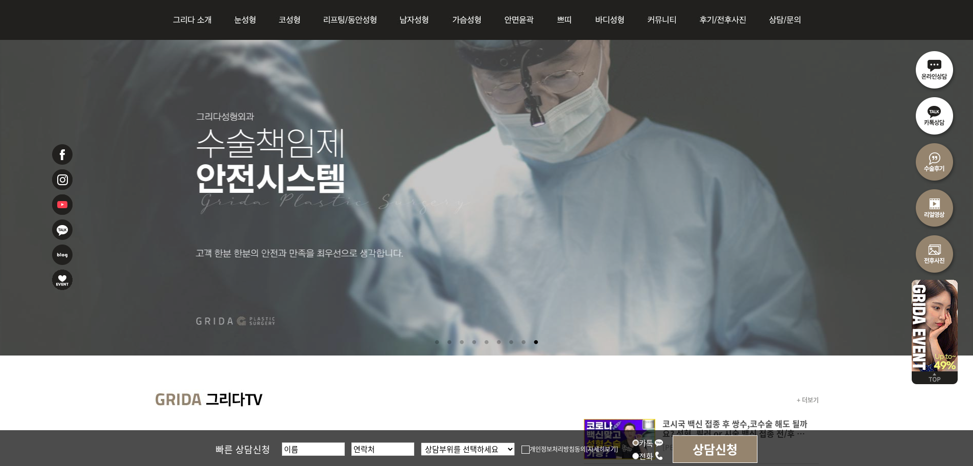
click at [529, 343] on li at bounding box center [524, 342] width 11 height 19
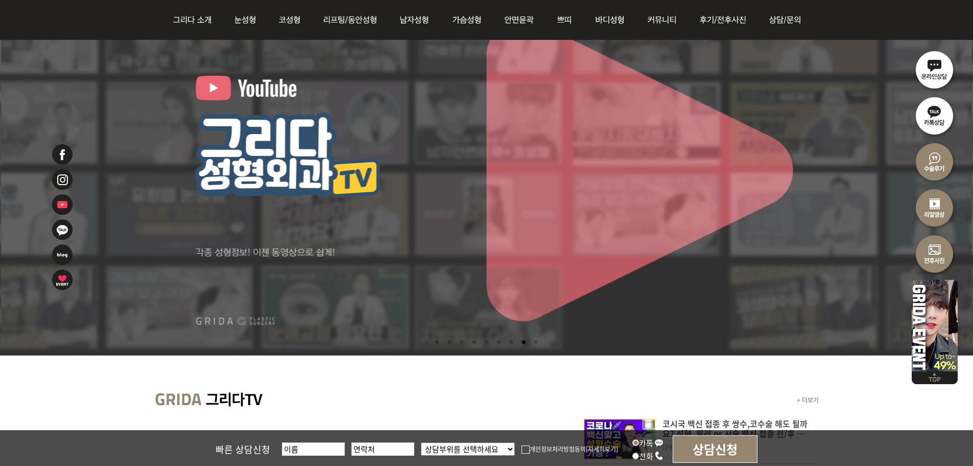
click at [507, 343] on li at bounding box center [511, 342] width 11 height 19
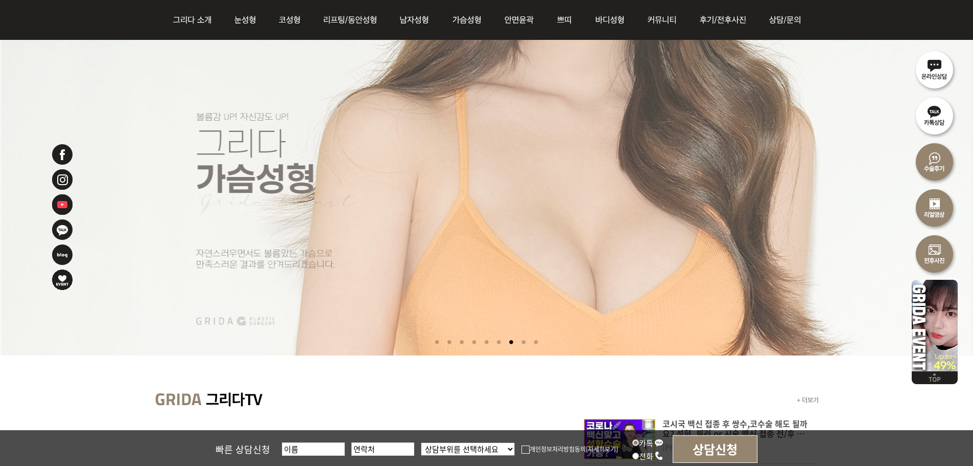
click at [496, 342] on li at bounding box center [499, 342] width 11 height 19
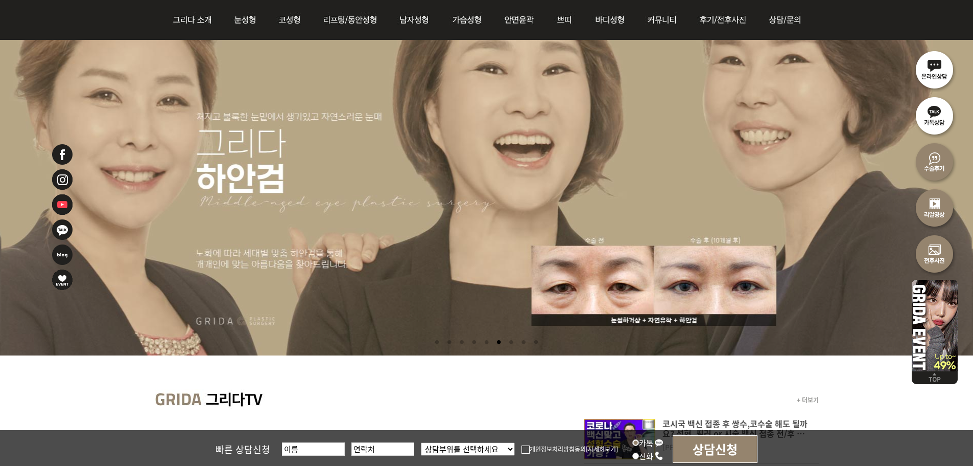
click at [426, 343] on ul at bounding box center [486, 343] width 581 height 21
click at [434, 342] on li at bounding box center [437, 342] width 11 height 19
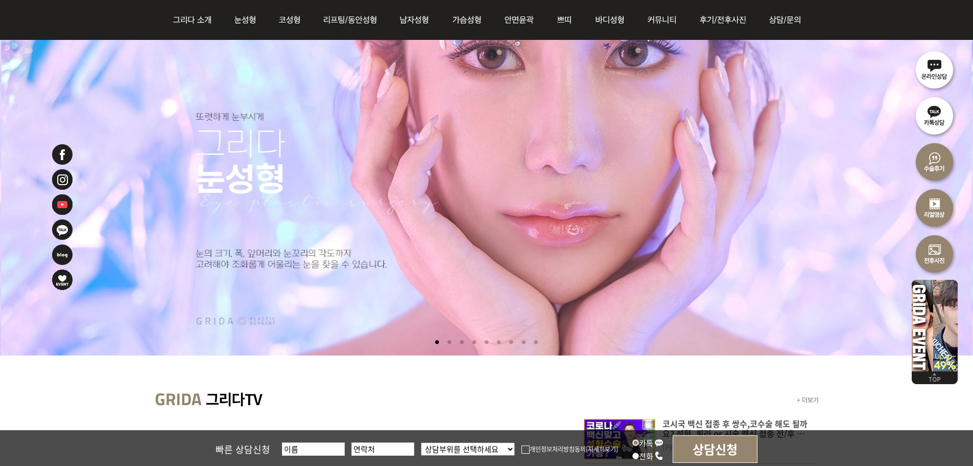
click at [447, 342] on li at bounding box center [449, 342] width 11 height 19
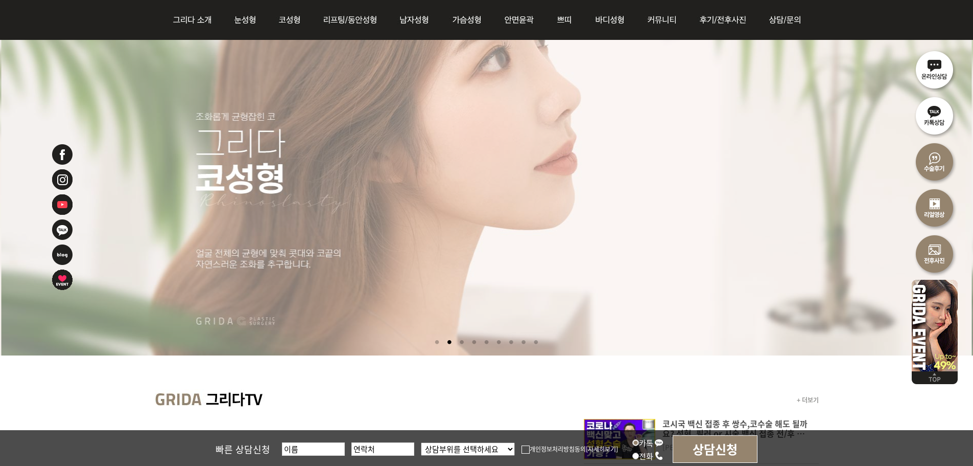
click at [464, 344] on li at bounding box center [461, 342] width 11 height 19
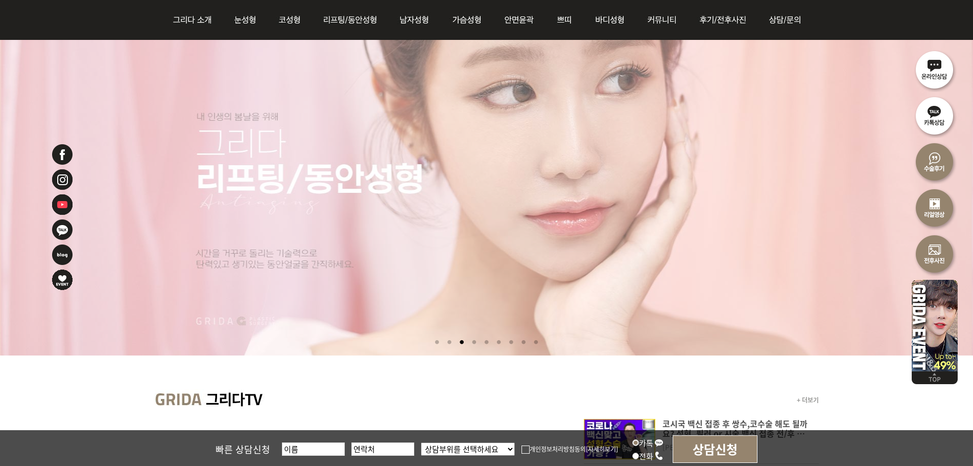
click at [482, 344] on li at bounding box center [486, 342] width 11 height 19
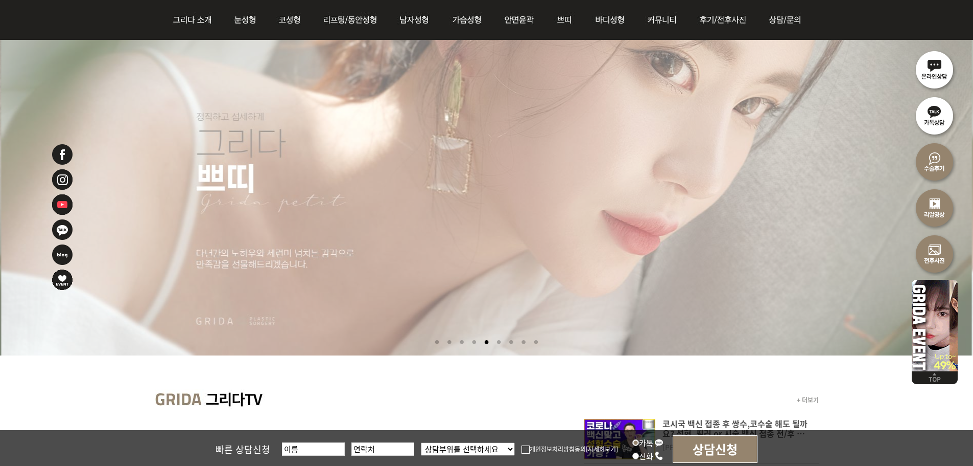
click at [469, 343] on li at bounding box center [474, 342] width 11 height 19
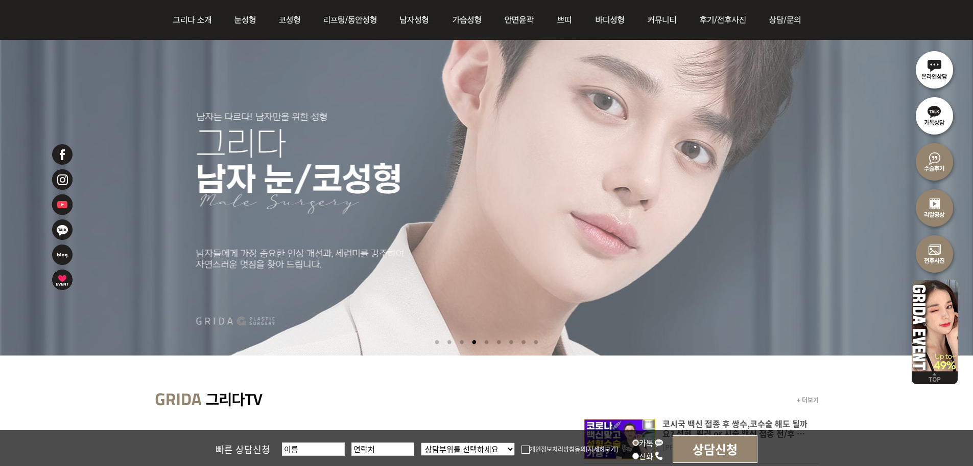
click at [498, 345] on li at bounding box center [499, 342] width 11 height 19
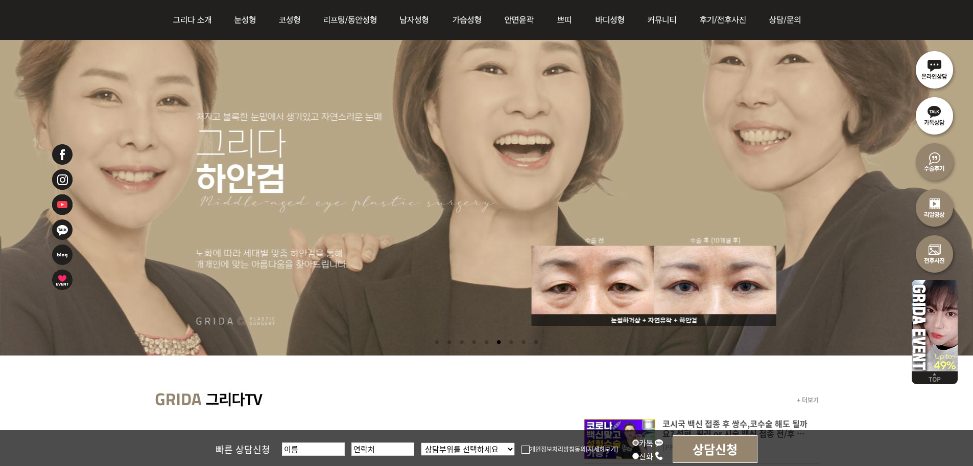
click at [512, 347] on li at bounding box center [511, 342] width 11 height 19
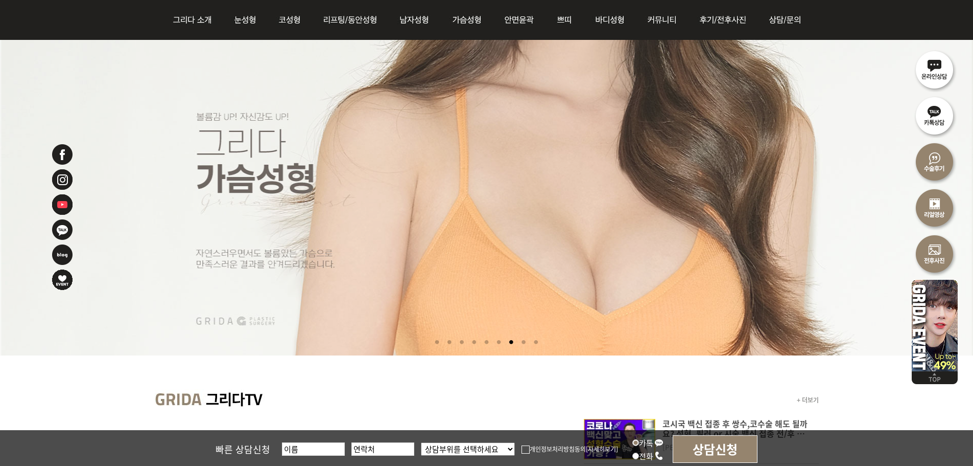
click at [523, 345] on li at bounding box center [524, 342] width 11 height 19
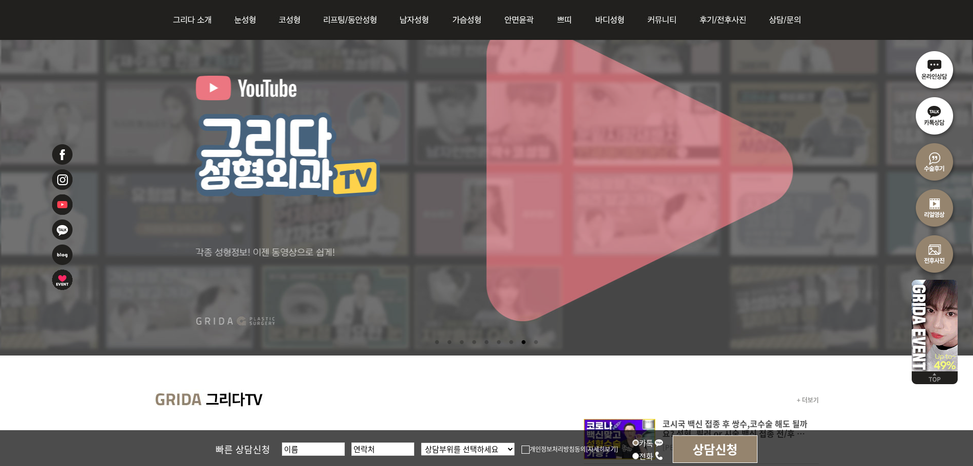
click at [546, 344] on ul at bounding box center [486, 343] width 581 height 21
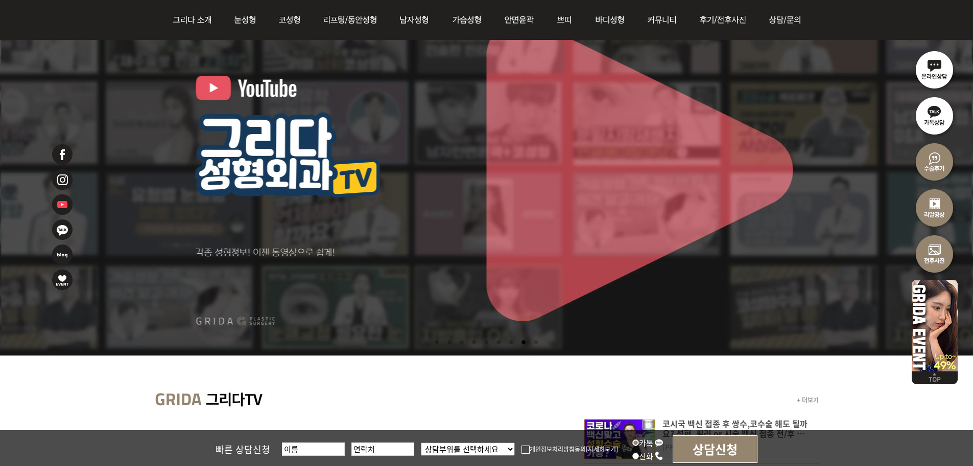
click at [542, 344] on li at bounding box center [536, 342] width 11 height 19
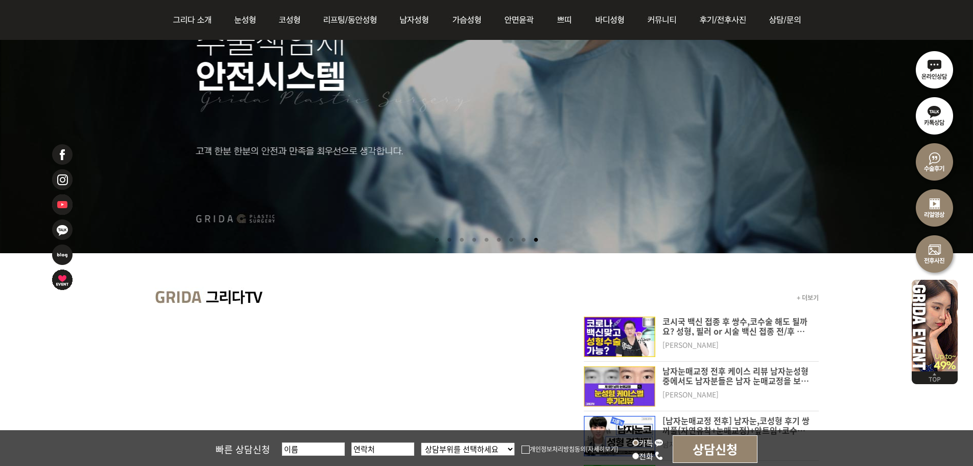
scroll to position [153, 0]
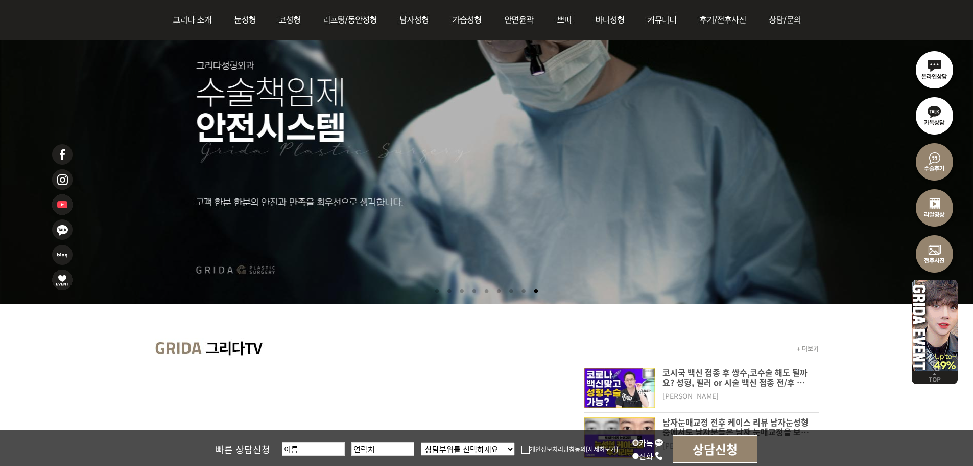
click at [439, 292] on li at bounding box center [437, 291] width 11 height 19
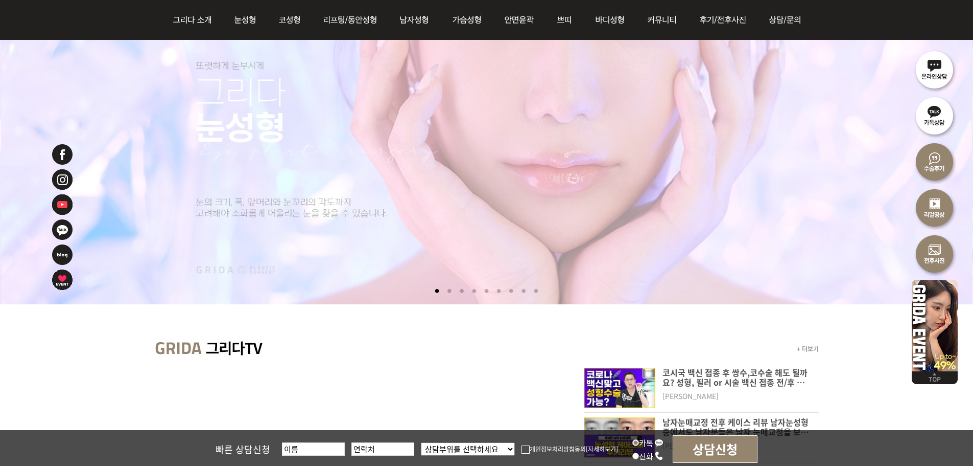
click at [447, 293] on li at bounding box center [449, 291] width 11 height 19
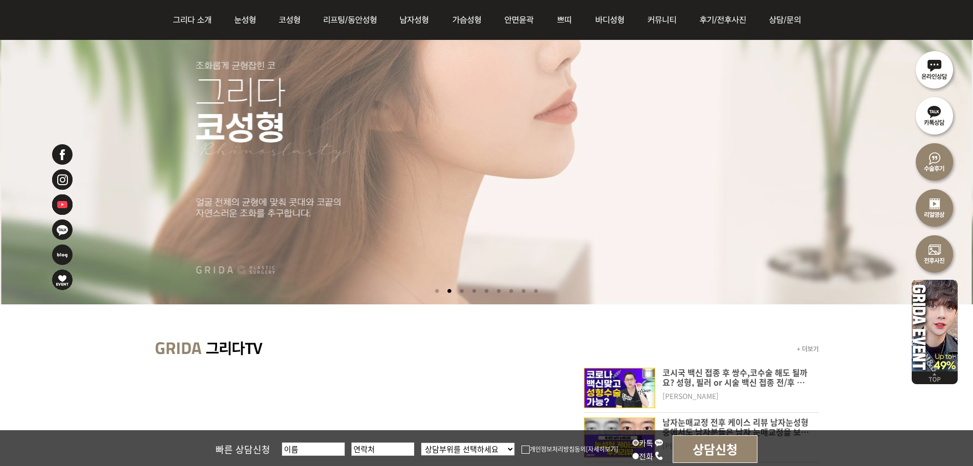
click at [458, 294] on li at bounding box center [461, 291] width 11 height 19
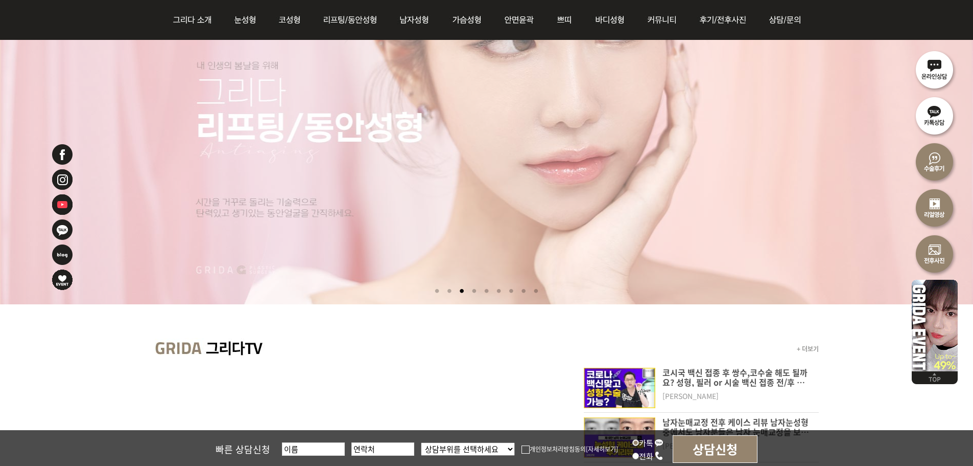
click at [469, 293] on li at bounding box center [474, 291] width 11 height 19
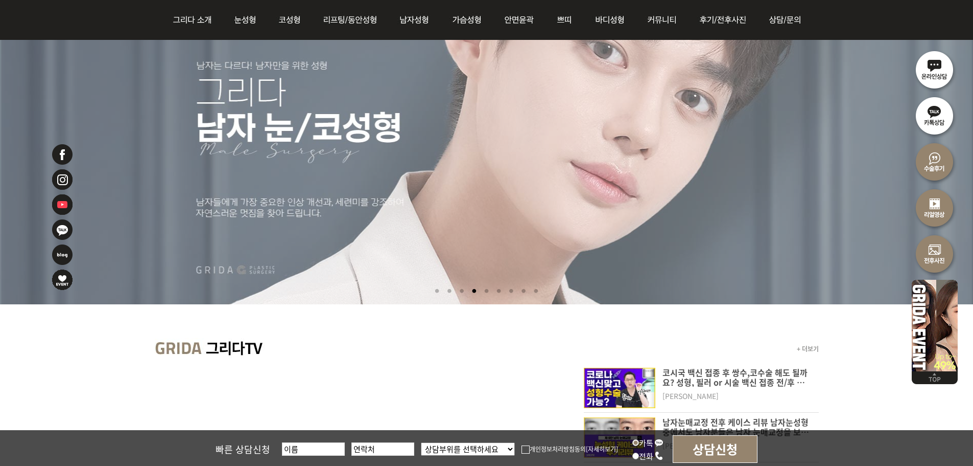
click at [478, 292] on li at bounding box center [474, 291] width 11 height 19
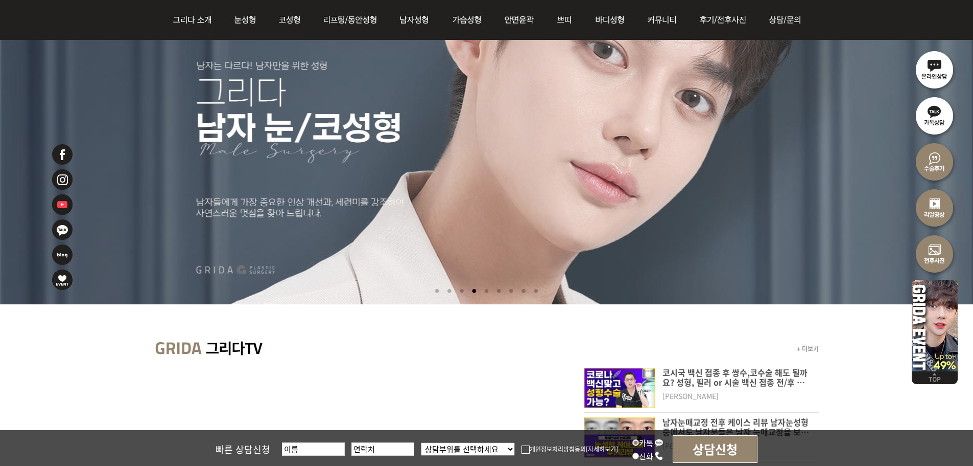
click at [482, 292] on li at bounding box center [486, 291] width 11 height 19
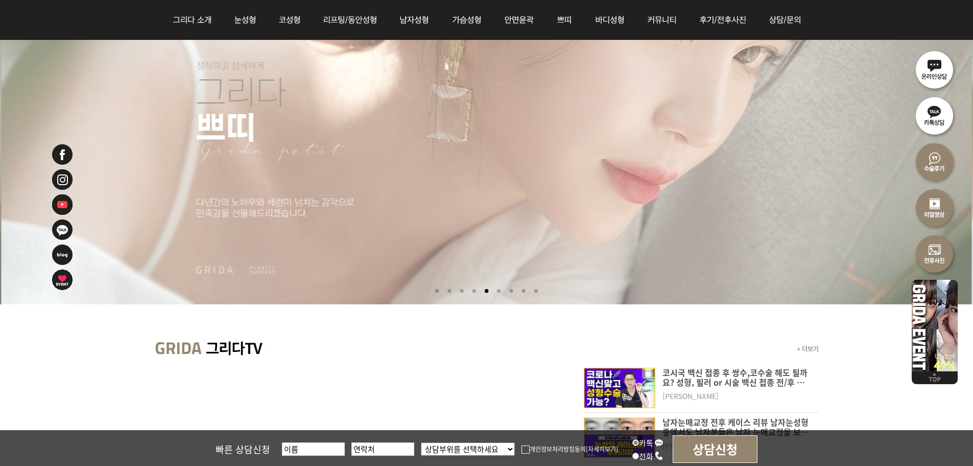
click at [502, 291] on li at bounding box center [499, 291] width 11 height 19
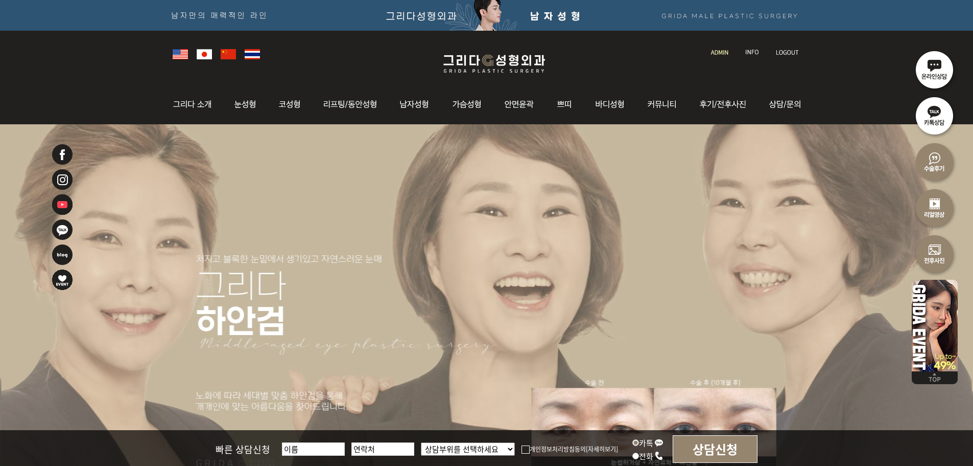
scroll to position [102, 0]
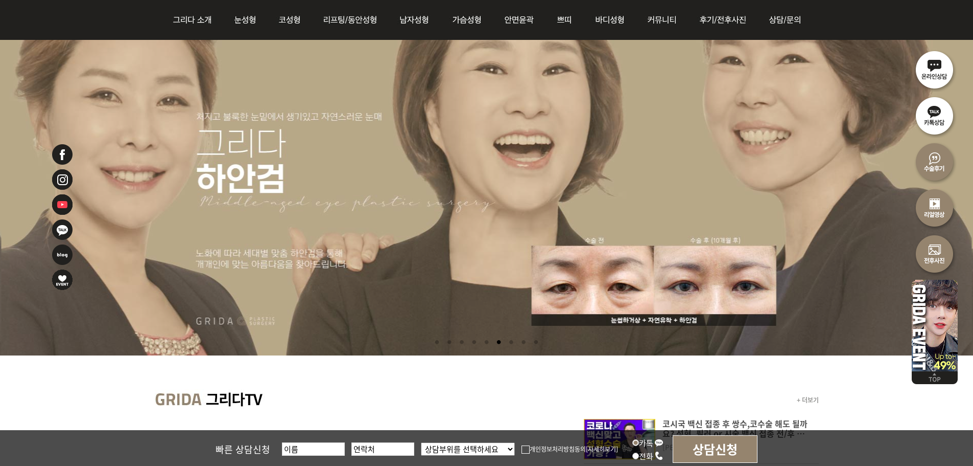
click at [511, 341] on li at bounding box center [511, 342] width 11 height 19
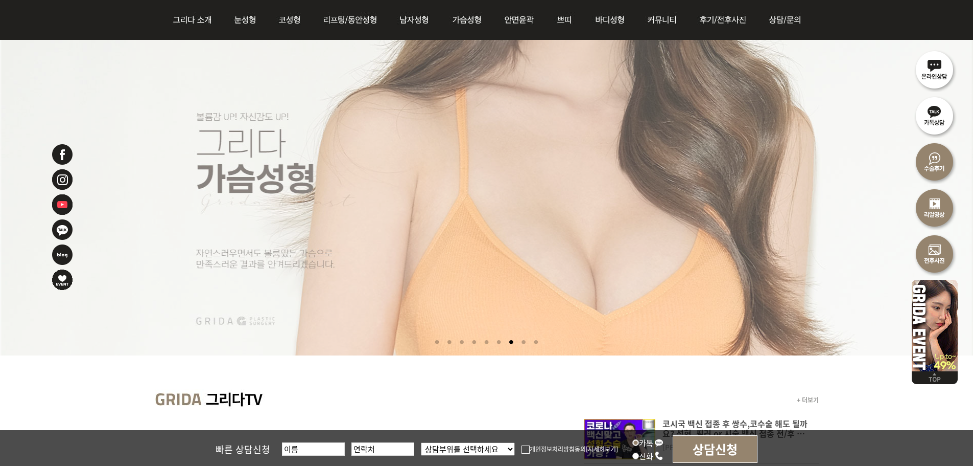
click at [521, 343] on li at bounding box center [524, 342] width 11 height 19
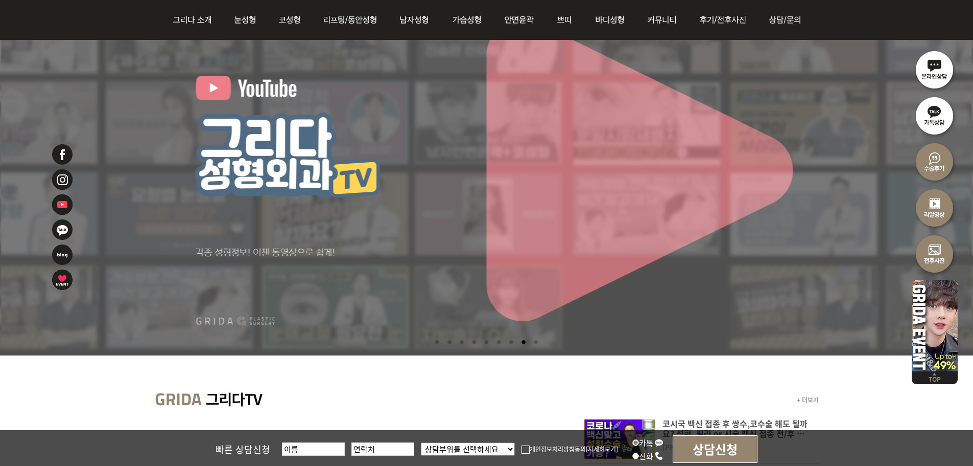
click at [537, 344] on li at bounding box center [536, 342] width 11 height 19
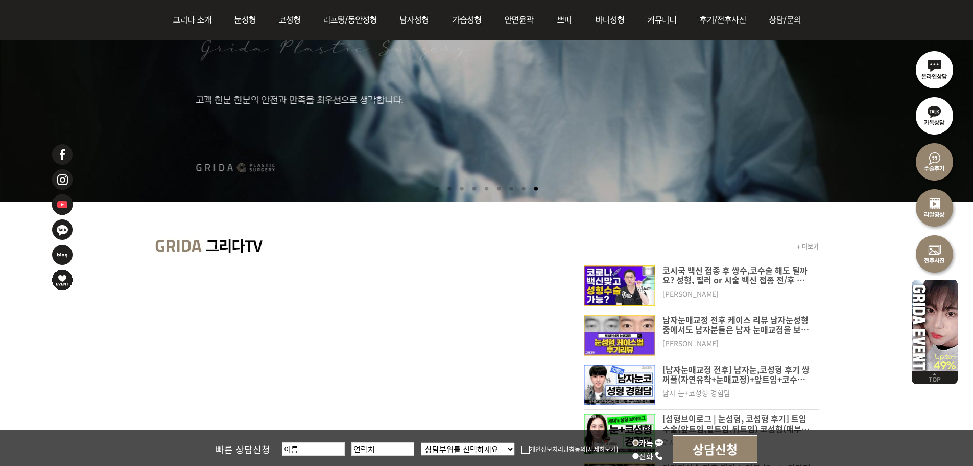
scroll to position [0, 0]
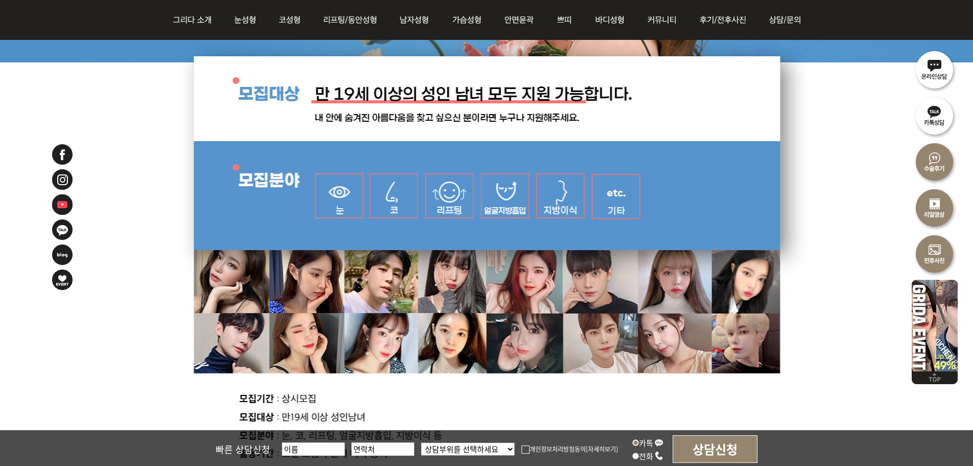
scroll to position [664, 0]
